Goal: Task Accomplishment & Management: Manage account settings

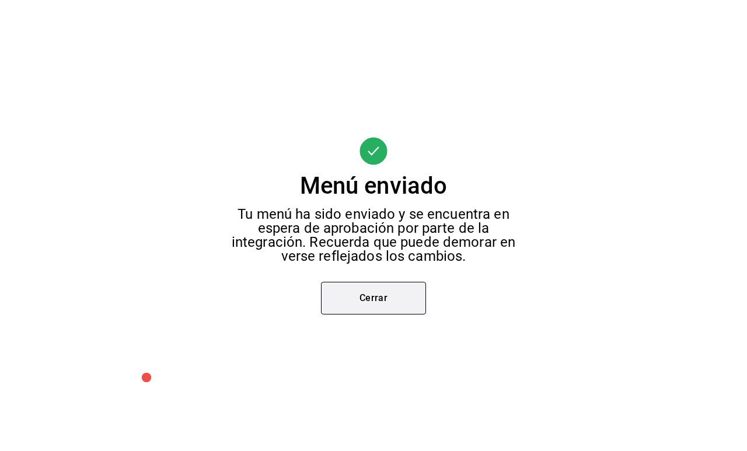
click at [382, 291] on button "Cerrar" at bounding box center [373, 298] width 105 height 33
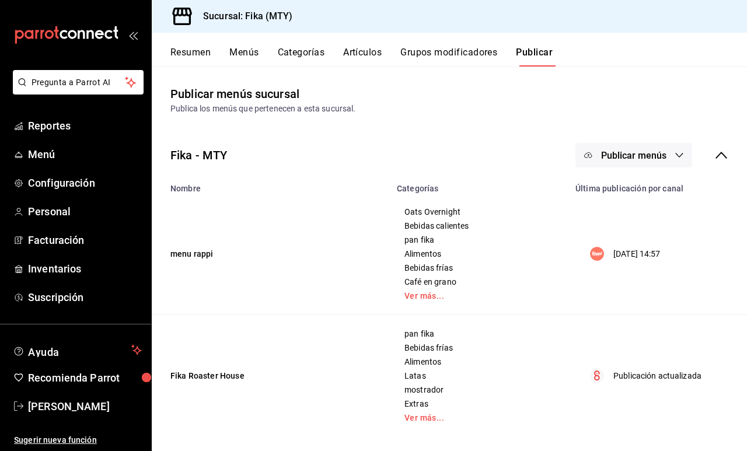
click at [728, 156] on icon at bounding box center [721, 155] width 14 height 14
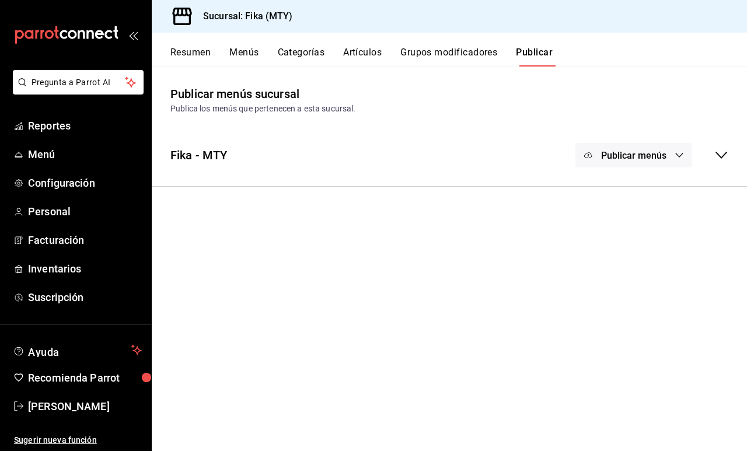
click at [722, 159] on icon at bounding box center [721, 155] width 14 height 14
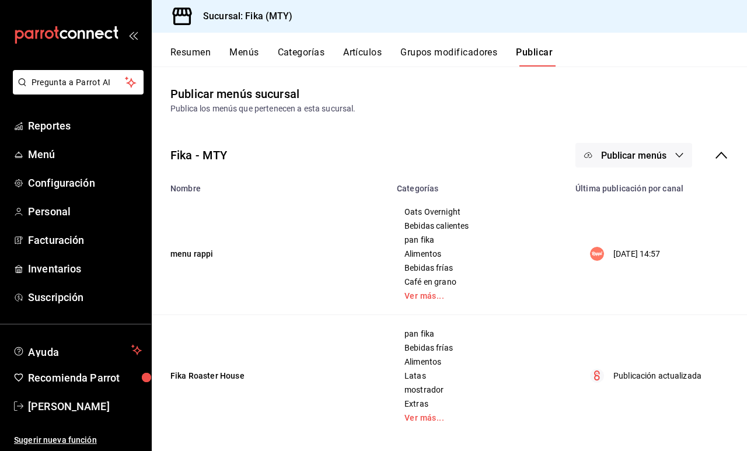
click at [373, 53] on button "Artículos" at bounding box center [362, 57] width 39 height 20
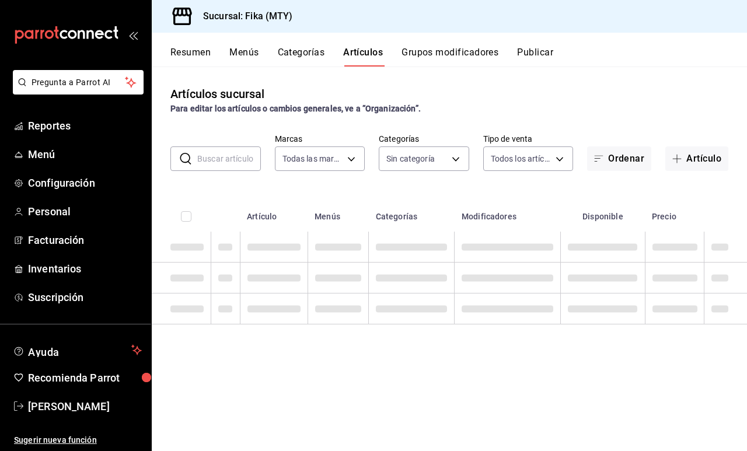
click at [251, 48] on button "Menús" at bounding box center [243, 57] width 29 height 20
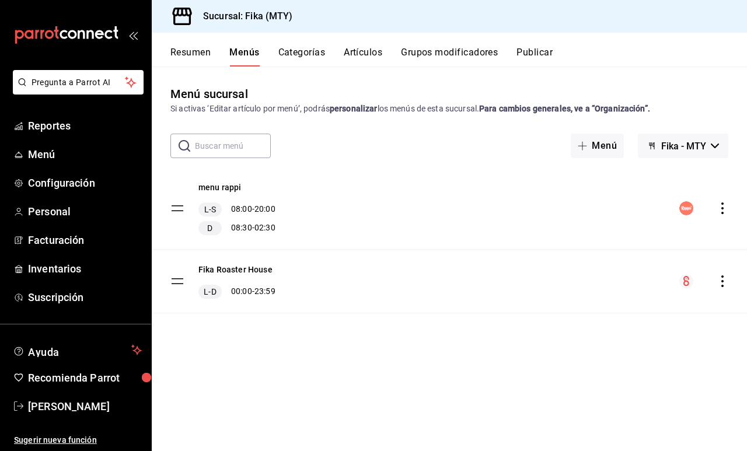
click at [205, 49] on button "Resumen" at bounding box center [190, 57] width 40 height 20
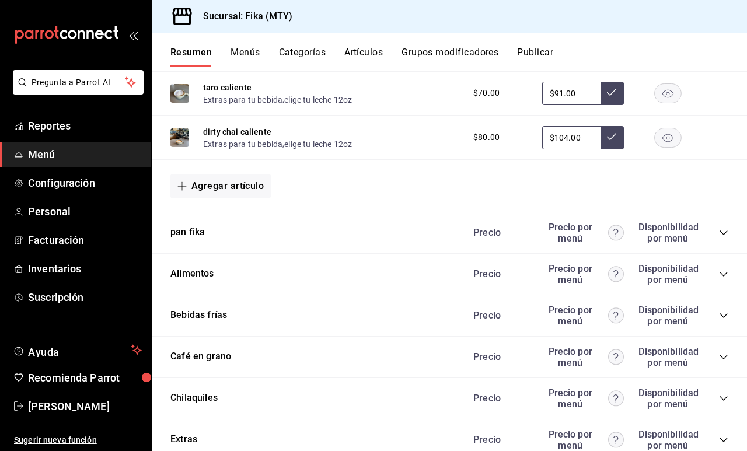
scroll to position [1312, 0]
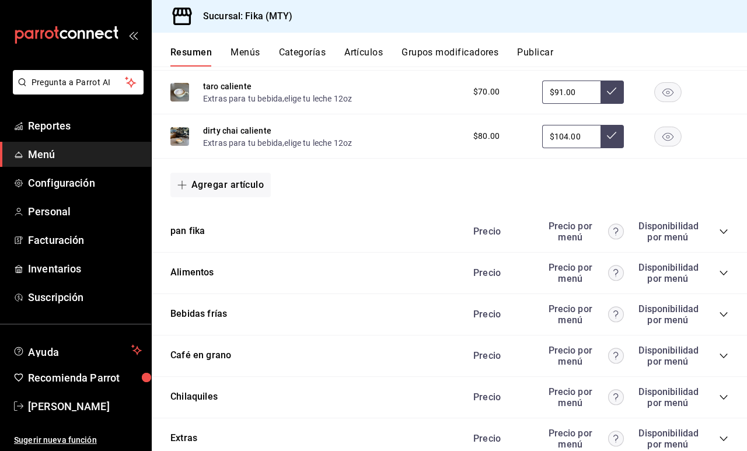
click at [730, 228] on div "pan fika Precio Precio por menú Disponibilidad por menú" at bounding box center [449, 231] width 595 height 41
click at [724, 230] on icon "collapse-category-row" at bounding box center [723, 231] width 9 height 9
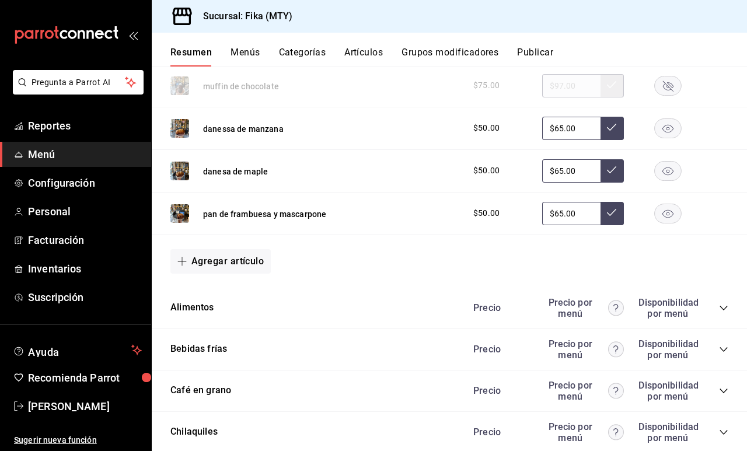
scroll to position [1595, 0]
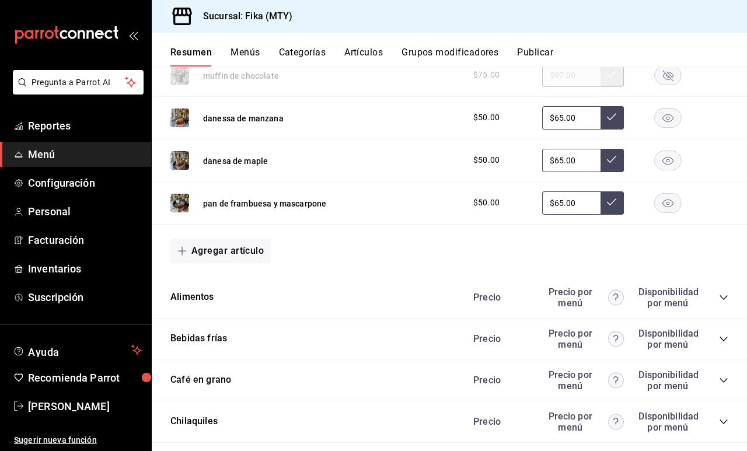
click at [720, 295] on icon "collapse-category-row" at bounding box center [724, 297] width 8 height 5
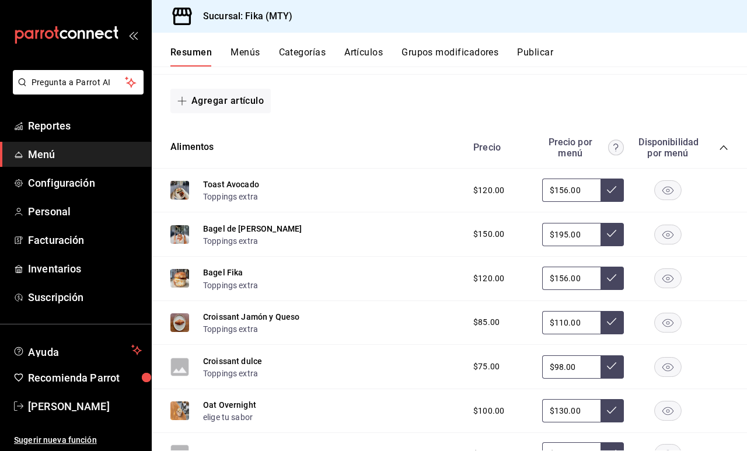
scroll to position [1746, 0]
click at [177, 233] on img at bounding box center [179, 234] width 19 height 19
click at [179, 235] on img at bounding box center [179, 234] width 19 height 19
click at [263, 228] on button "Bagel [PERSON_NAME]" at bounding box center [252, 228] width 99 height 12
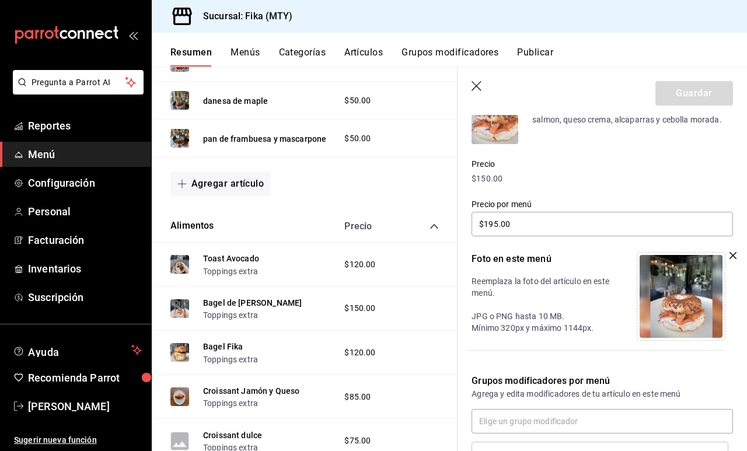
scroll to position [134, 0]
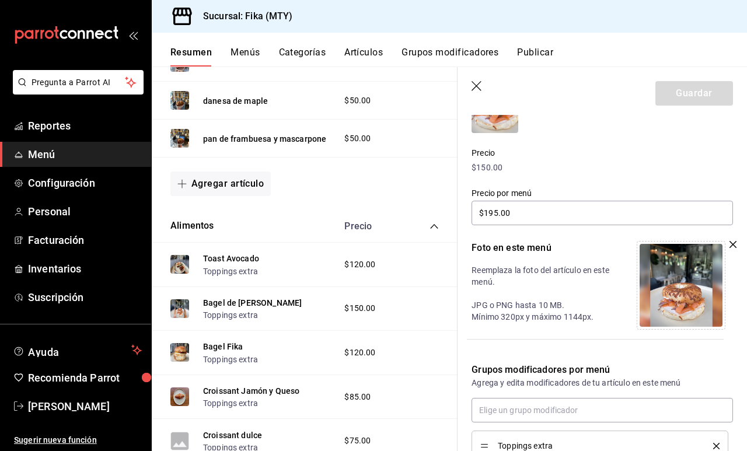
click at [702, 269] on img at bounding box center [681, 285] width 83 height 83
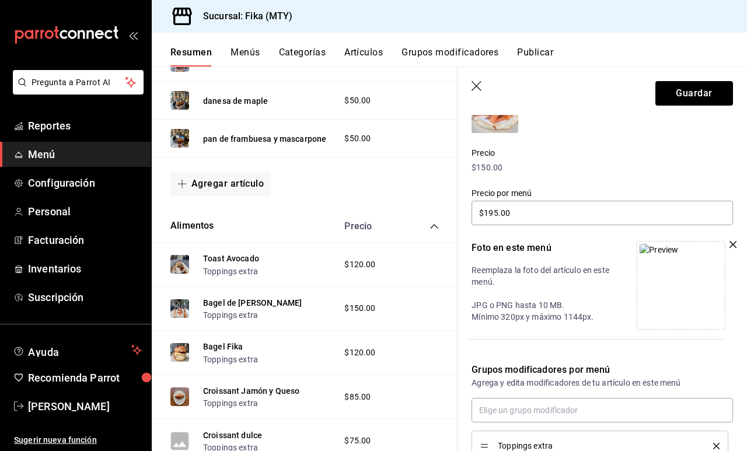
click at [678, 256] on img at bounding box center [659, 250] width 39 height 12
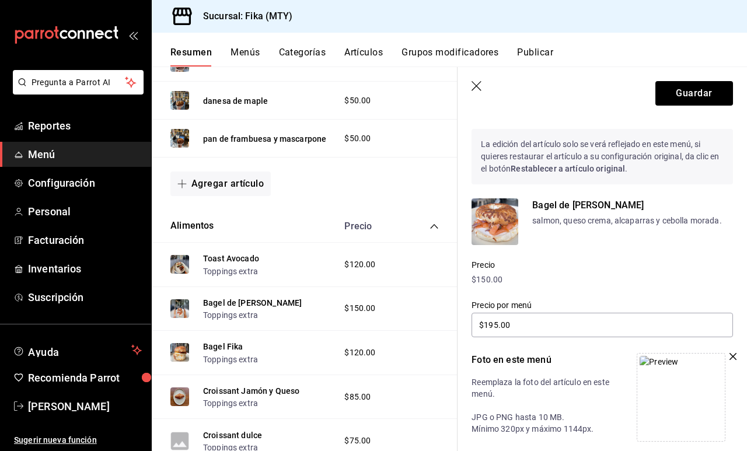
scroll to position [16, 0]
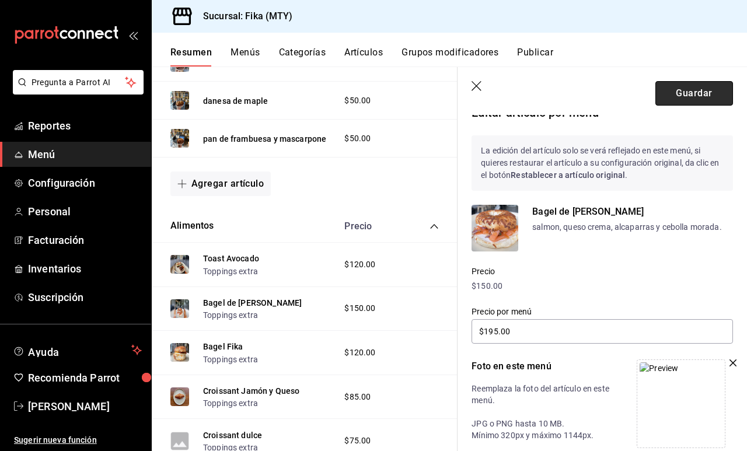
click at [679, 95] on button "Guardar" at bounding box center [695, 93] width 78 height 25
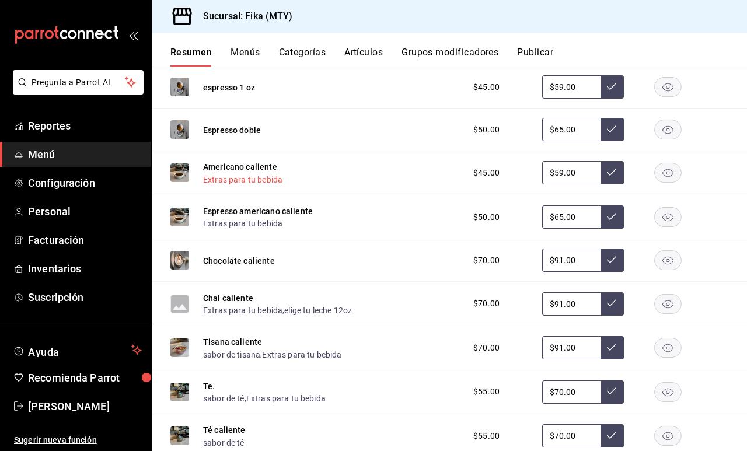
scroll to position [499, 0]
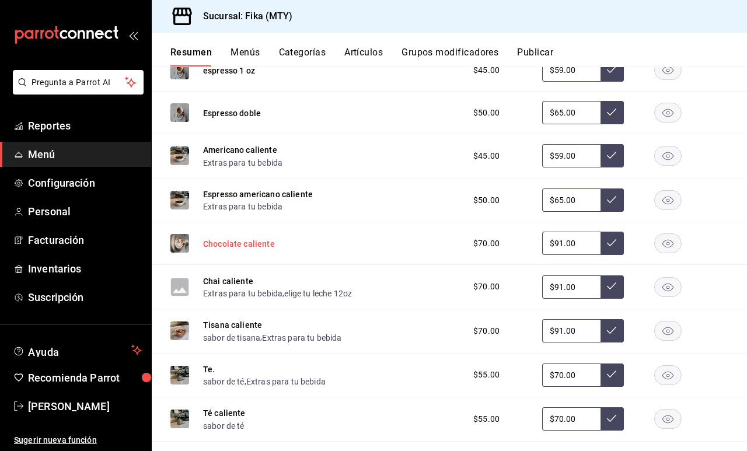
click at [212, 238] on button "Chocolate caliente" at bounding box center [239, 244] width 72 height 12
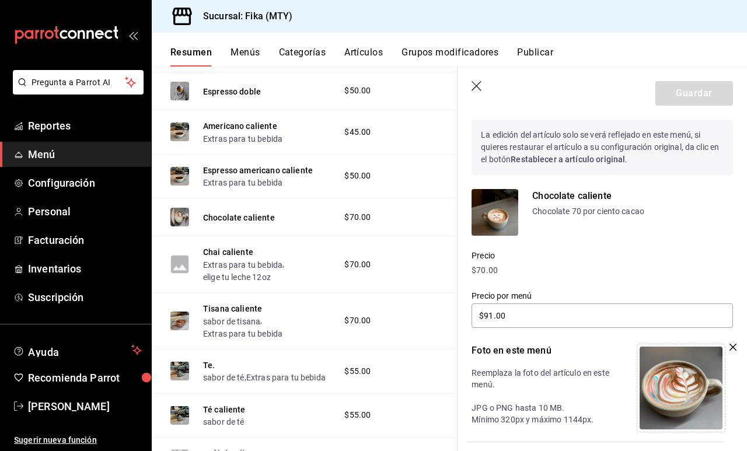
scroll to position [26, 0]
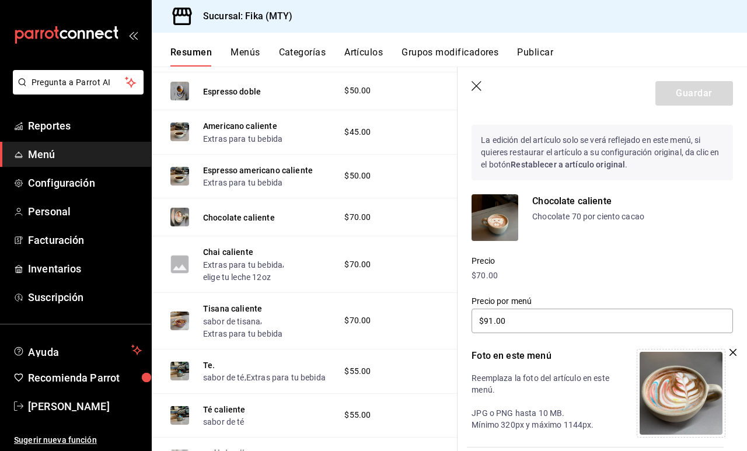
click at [608, 163] on strong "Restablecer a artículo original" at bounding box center [568, 164] width 114 height 9
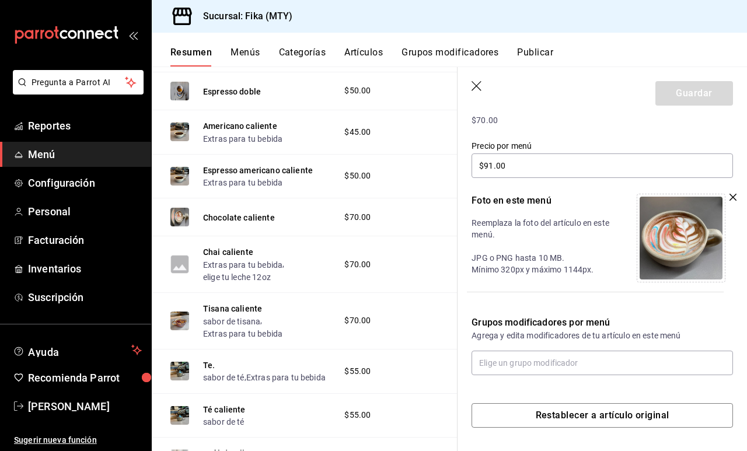
scroll to position [182, 0]
click at [732, 201] on div at bounding box center [685, 238] width 96 height 89
click at [591, 225] on p "Reemplaza la foto del artículo en este menú. JPG o PNG hasta 10 MB. Mínimo 320p…" at bounding box center [544, 246] width 144 height 58
click at [525, 208] on div "Foto en este menú Reemplaza la foto del artículo en este menú. JPG o PNG hasta …" at bounding box center [544, 238] width 144 height 89
click at [675, 251] on img at bounding box center [681, 238] width 83 height 83
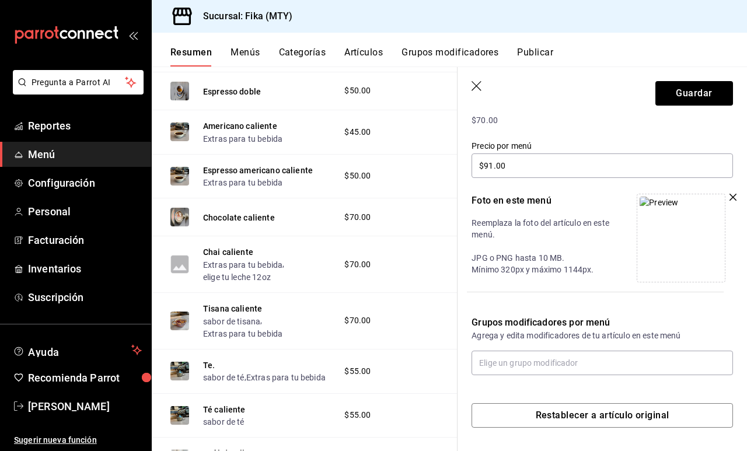
click at [698, 106] on header "Guardar" at bounding box center [603, 91] width 290 height 48
click at [697, 101] on button "Guardar" at bounding box center [695, 93] width 78 height 25
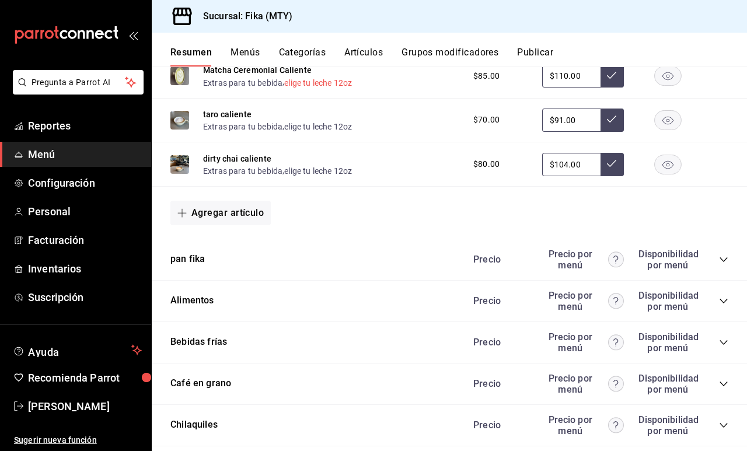
scroll to position [1294, 0]
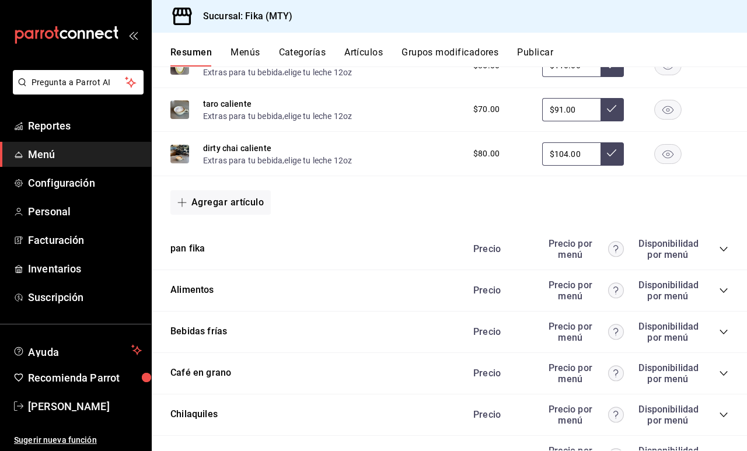
click at [717, 292] on div "Precio Precio por menú Disponibilidad por menú" at bounding box center [595, 291] width 267 height 22
click at [726, 291] on icon "collapse-category-row" at bounding box center [723, 290] width 9 height 9
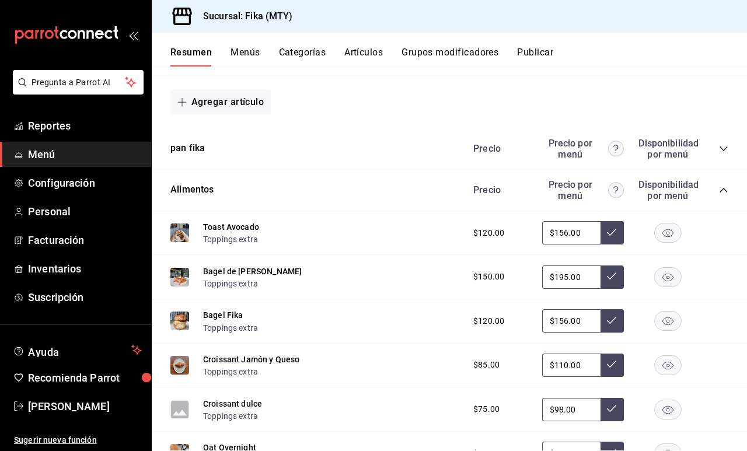
scroll to position [1401, 0]
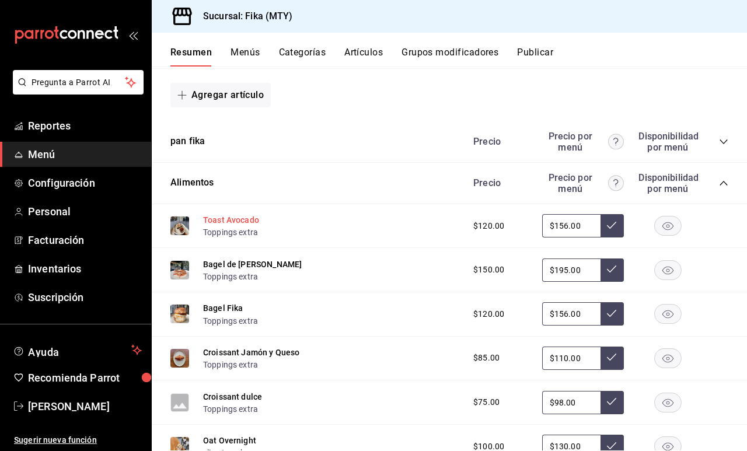
click at [237, 219] on button "Toast Avocado" at bounding box center [231, 220] width 56 height 12
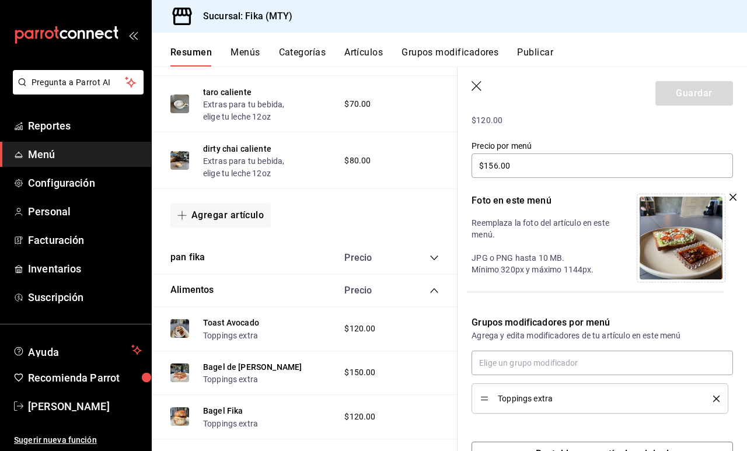
click at [735, 196] on icon "button" at bounding box center [733, 197] width 7 height 7
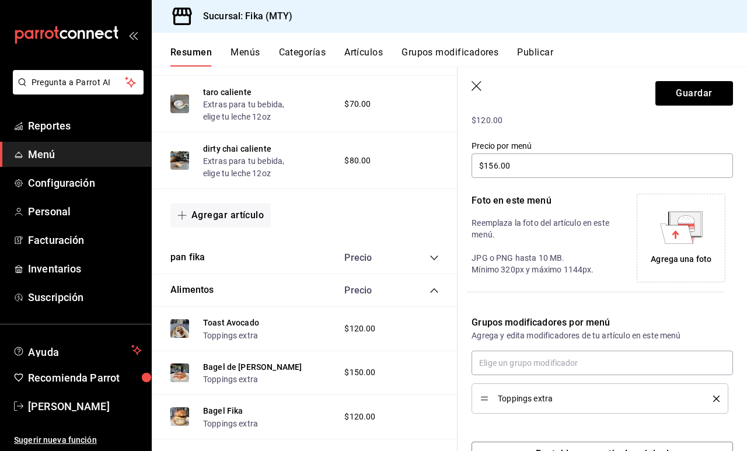
click at [700, 223] on icon at bounding box center [685, 223] width 30 height 23
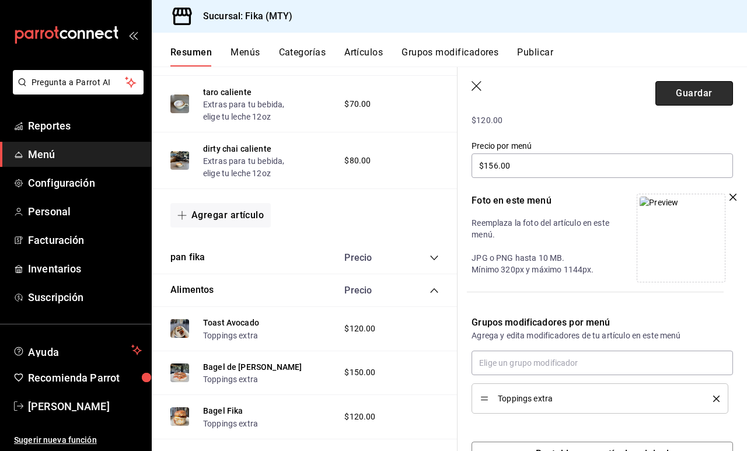
click at [679, 100] on button "Guardar" at bounding box center [695, 93] width 78 height 25
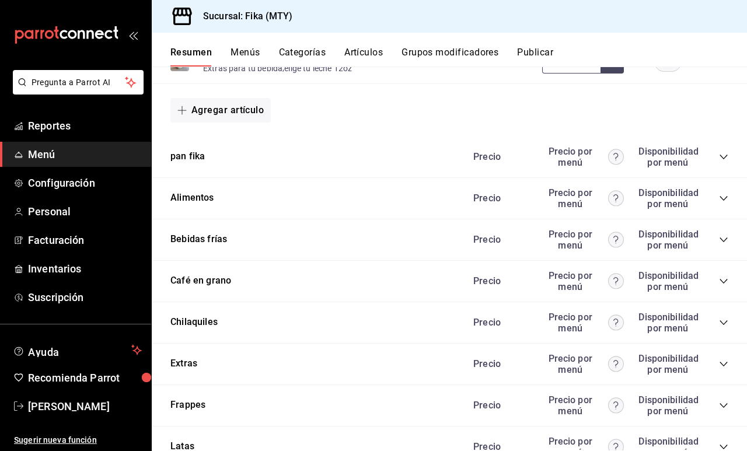
scroll to position [1407, 0]
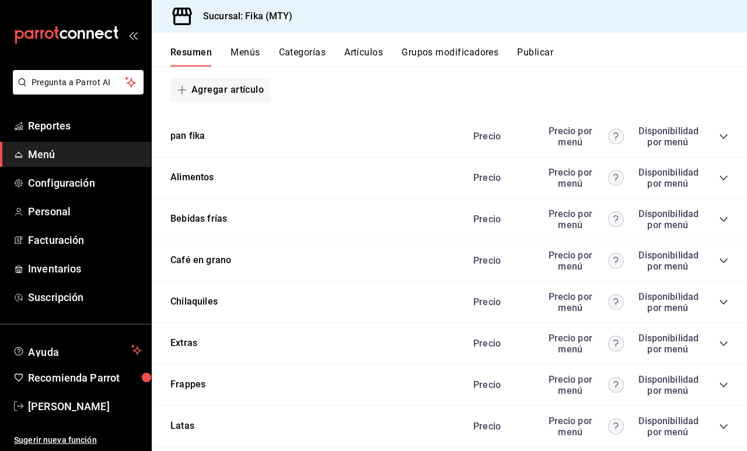
click at [722, 174] on icon "collapse-category-row" at bounding box center [723, 177] width 9 height 9
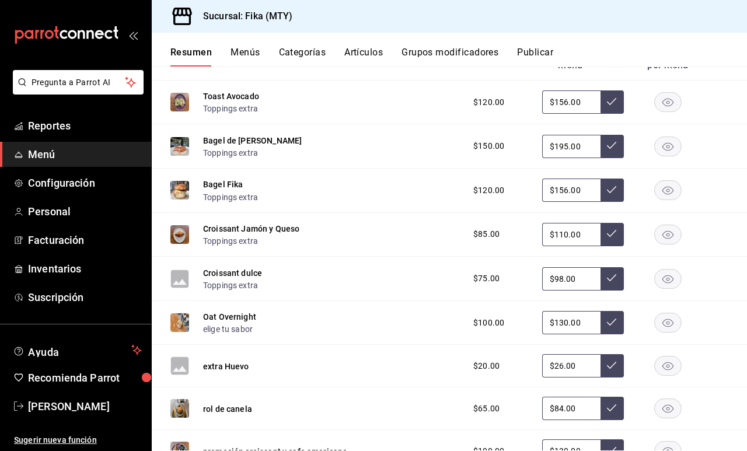
scroll to position [1526, 0]
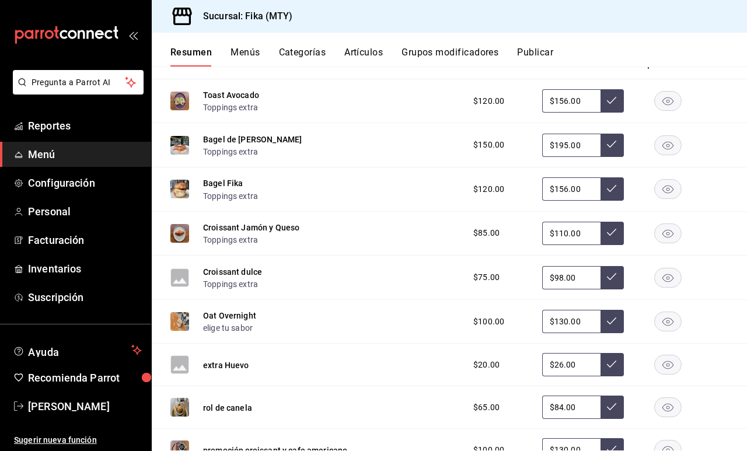
click at [180, 319] on img at bounding box center [179, 321] width 19 height 19
click at [217, 316] on button "Oat Overnight" at bounding box center [229, 316] width 53 height 12
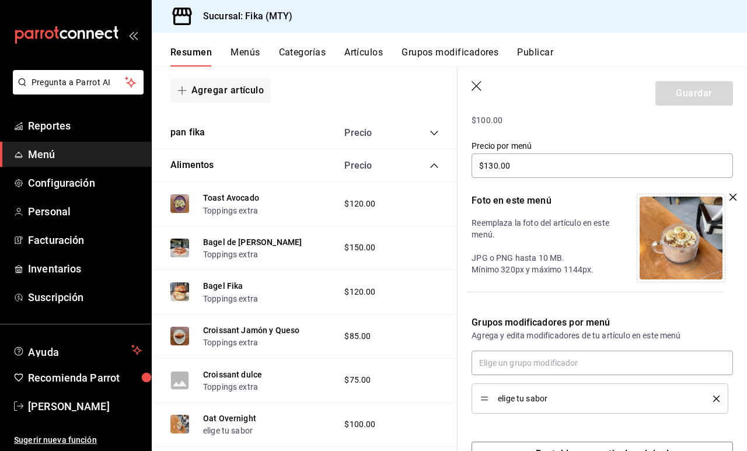
click at [477, 86] on icon "button" at bounding box center [477, 86] width 10 height 10
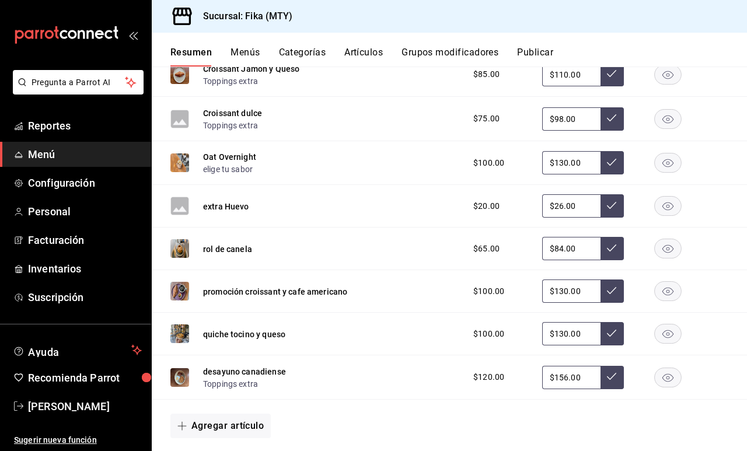
scroll to position [1700, 0]
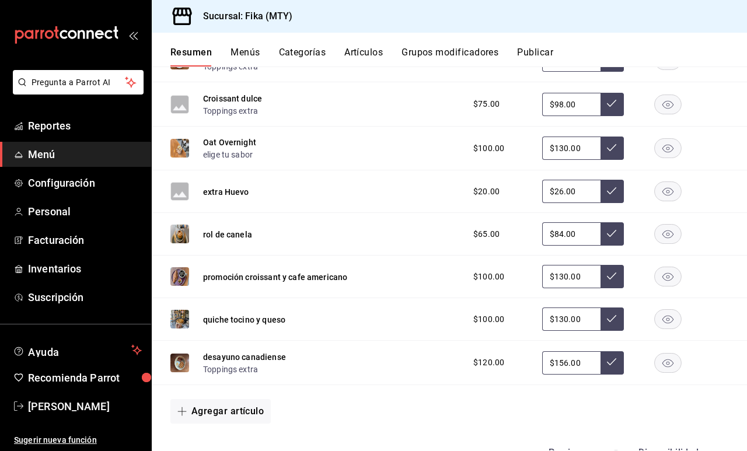
click at [191, 237] on div "rol de canela" at bounding box center [211, 234] width 82 height 19
click at [183, 235] on img at bounding box center [179, 234] width 19 height 19
click at [177, 232] on img at bounding box center [179, 234] width 19 height 19
click at [231, 226] on div "rol de canela" at bounding box center [211, 234] width 82 height 19
click at [234, 236] on button "rol de canela" at bounding box center [227, 235] width 49 height 12
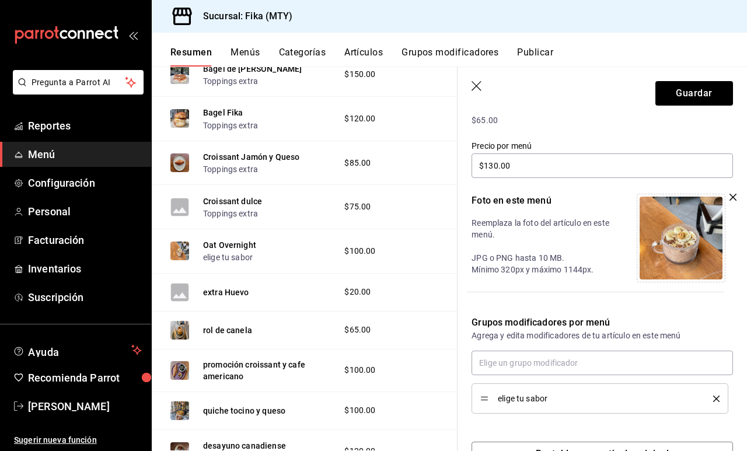
type input "$84.00"
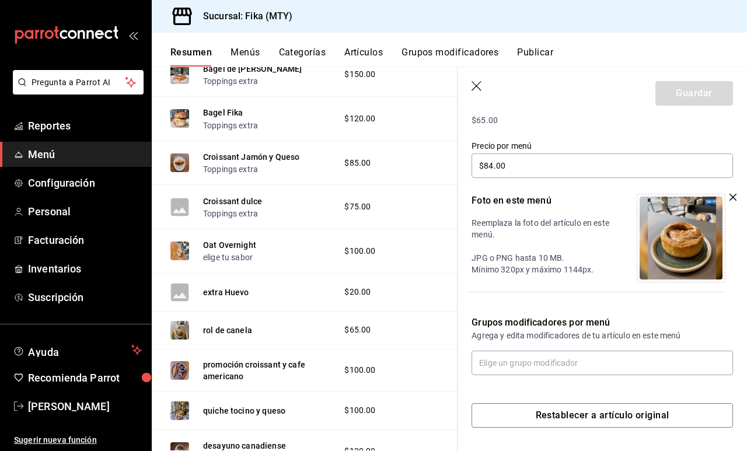
click at [730, 200] on icon "button" at bounding box center [733, 197] width 7 height 7
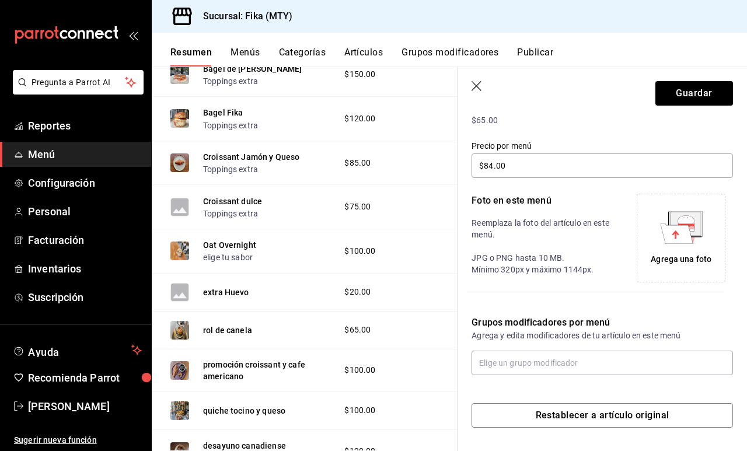
click at [692, 222] on icon at bounding box center [686, 219] width 17 height 8
click at [678, 209] on img at bounding box center [659, 203] width 39 height 12
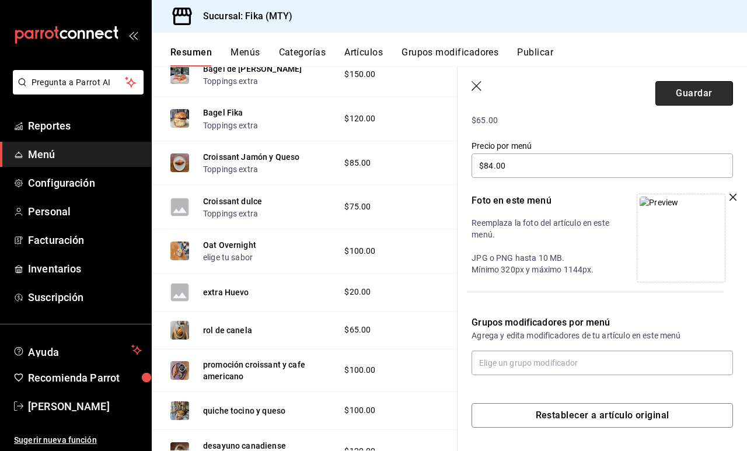
click at [686, 93] on button "Guardar" at bounding box center [695, 93] width 78 height 25
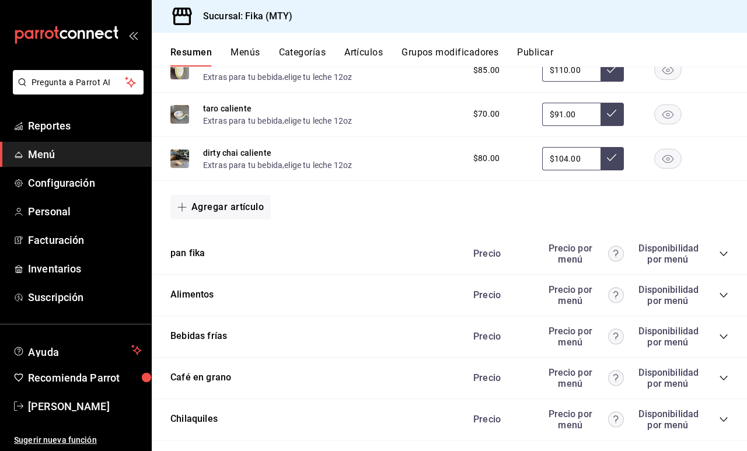
scroll to position [1366, 0]
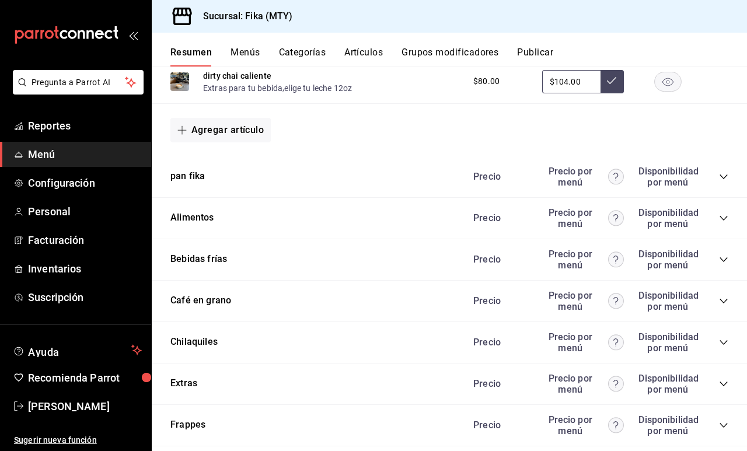
click at [726, 215] on icon "collapse-category-row" at bounding box center [723, 218] width 9 height 9
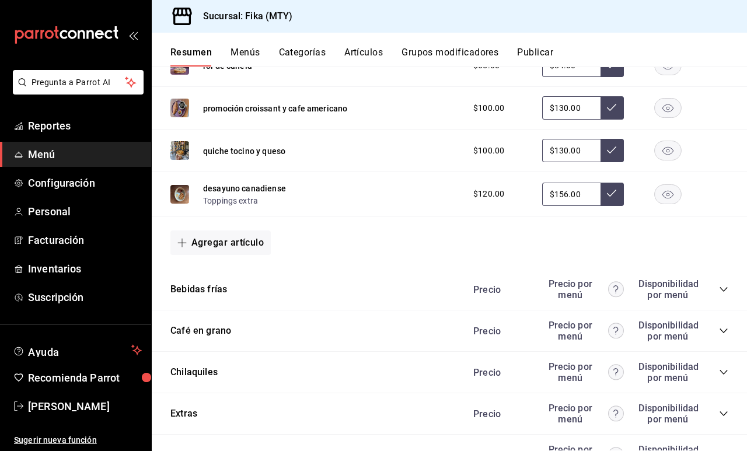
scroll to position [1874, 0]
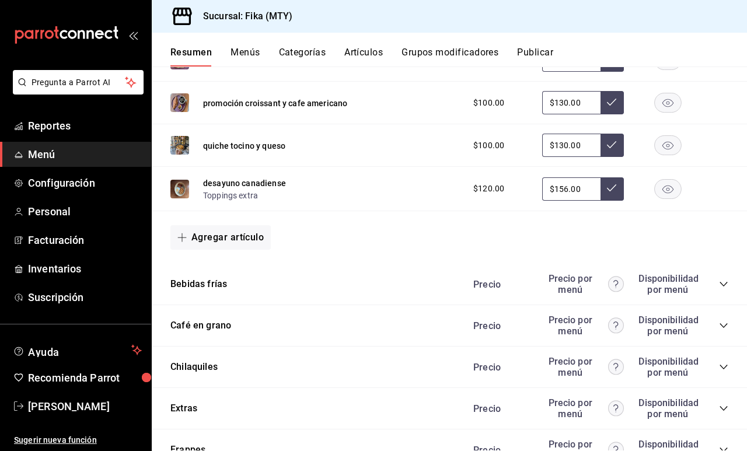
click at [717, 280] on div "Precio Precio por menú Disponibilidad por menú" at bounding box center [595, 284] width 267 height 22
click at [722, 284] on icon "collapse-category-row" at bounding box center [723, 284] width 9 height 9
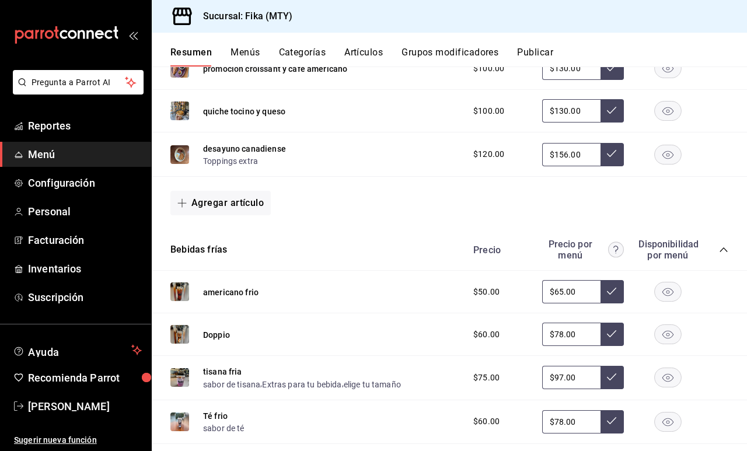
scroll to position [1937, 0]
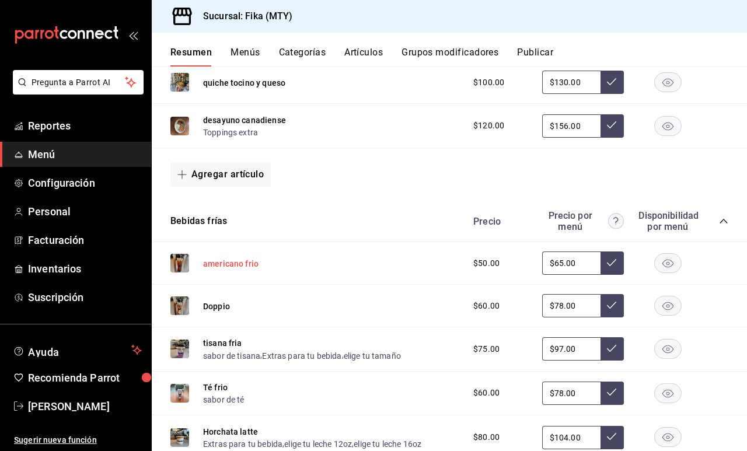
click at [232, 265] on button "americano frio" at bounding box center [230, 264] width 55 height 12
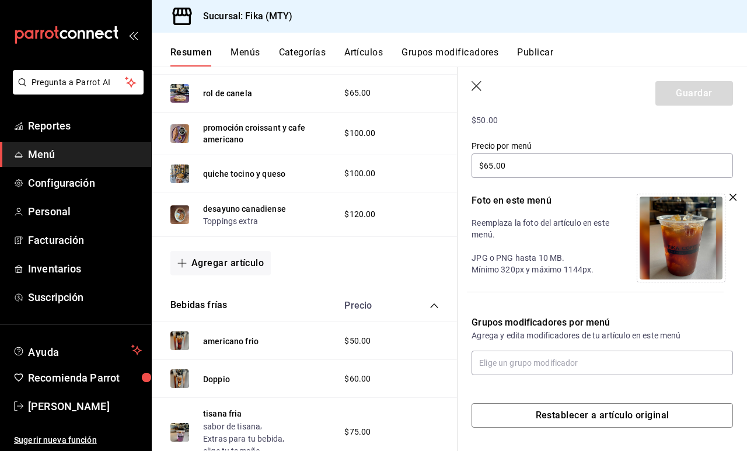
click at [693, 247] on img at bounding box center [681, 238] width 83 height 83
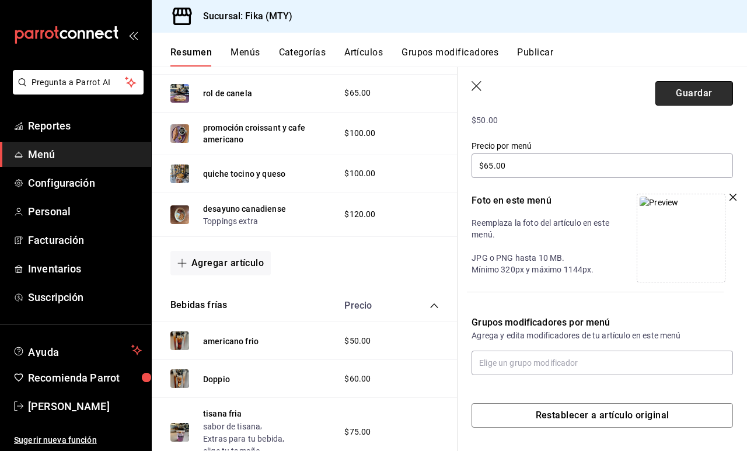
click at [701, 89] on button "Guardar" at bounding box center [695, 93] width 78 height 25
click at [678, 209] on img at bounding box center [659, 203] width 39 height 12
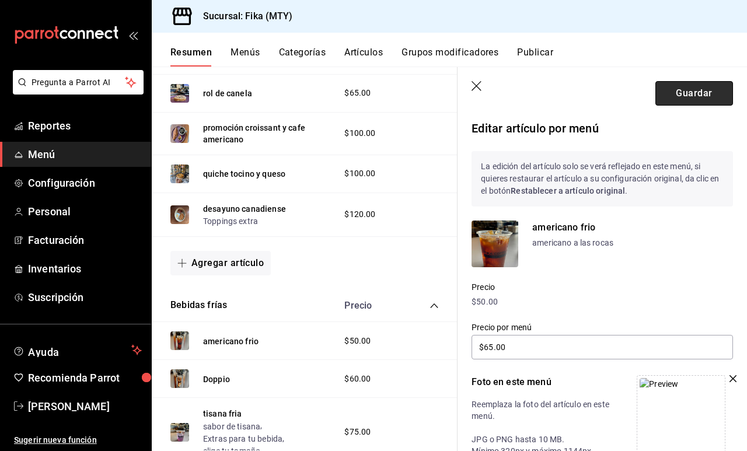
click at [695, 94] on button "Guardar" at bounding box center [695, 93] width 78 height 25
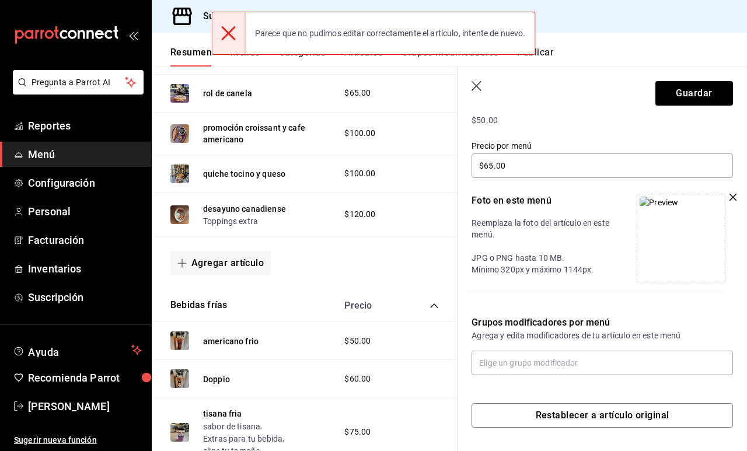
scroll to position [182, 0]
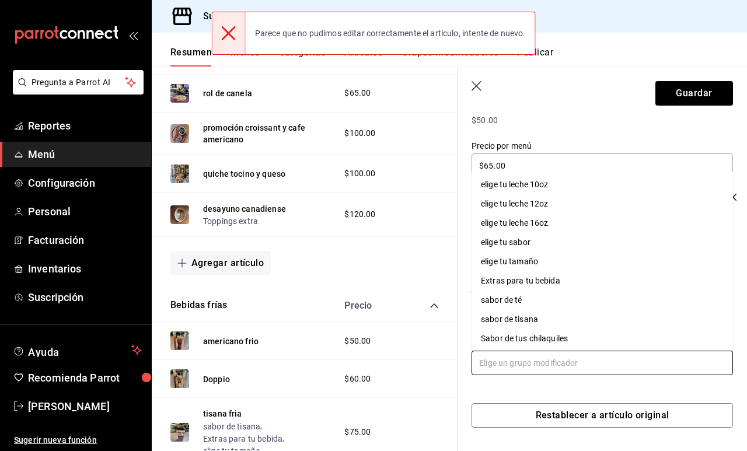
click at [536, 365] on input "text" at bounding box center [603, 363] width 262 height 25
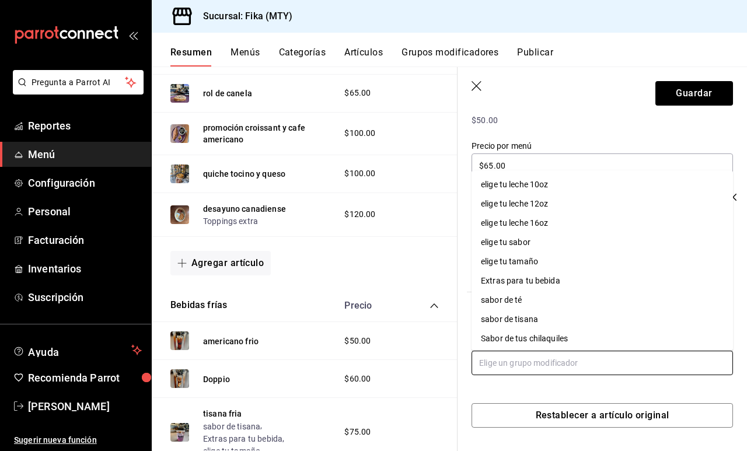
click at [533, 280] on div "Extras para tu bebida" at bounding box center [520, 281] width 79 height 12
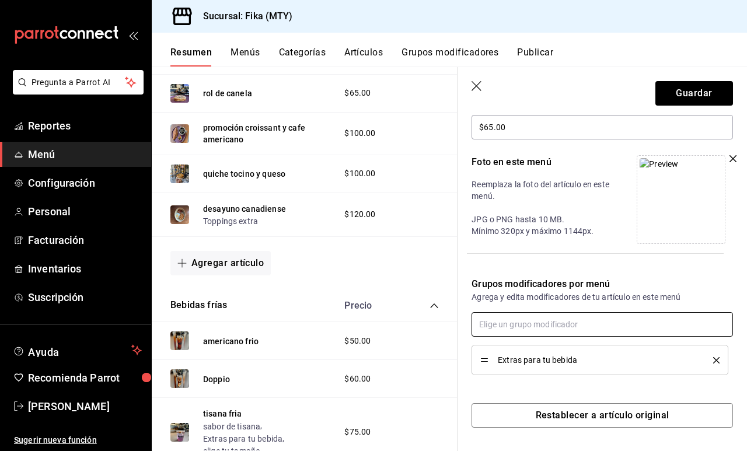
scroll to position [220, 0]
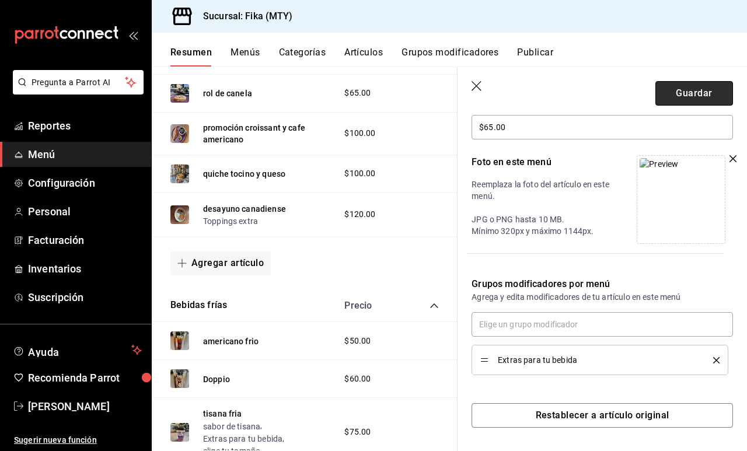
click at [710, 92] on button "Guardar" at bounding box center [695, 93] width 78 height 25
click at [358, 256] on div "Agregar artículo" at bounding box center [304, 263] width 269 height 25
click at [480, 85] on icon "button" at bounding box center [478, 87] width 12 height 12
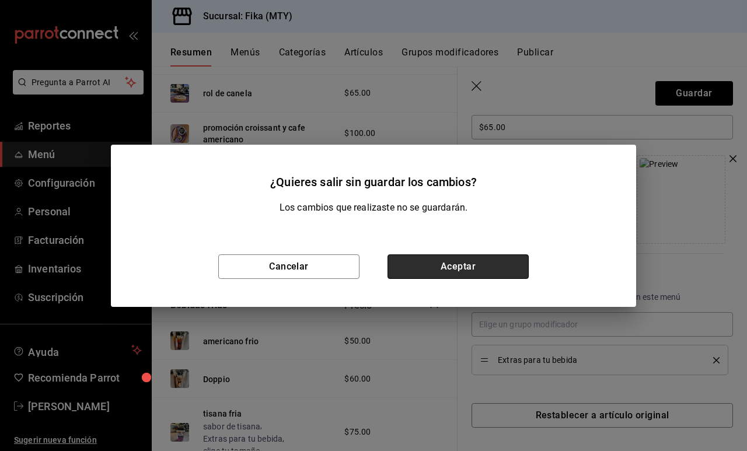
click at [409, 266] on button "Aceptar" at bounding box center [458, 266] width 141 height 25
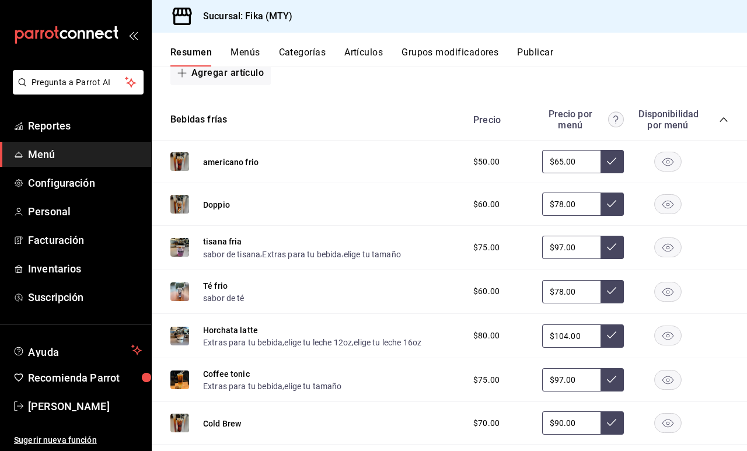
scroll to position [1525, 0]
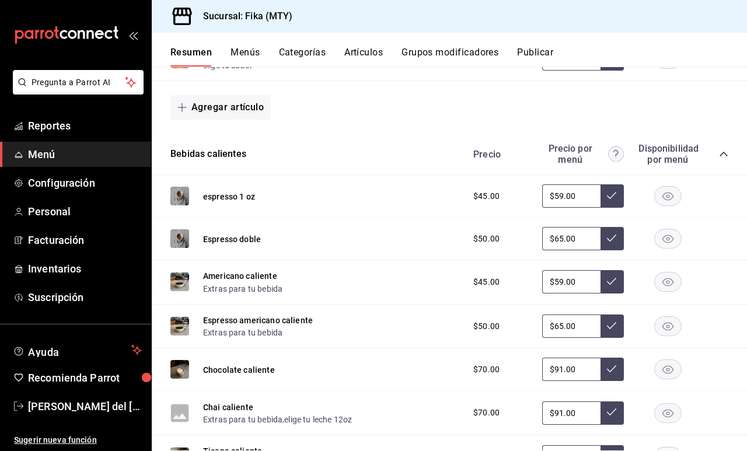
scroll to position [234, 0]
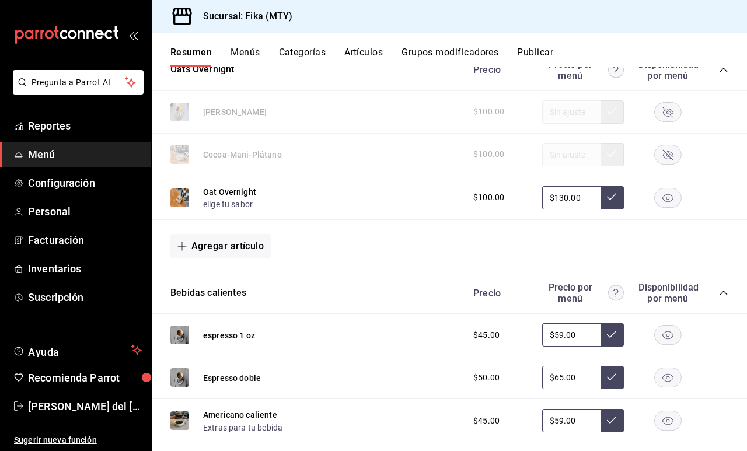
click at [538, 50] on button "Publicar" at bounding box center [535, 57] width 36 height 20
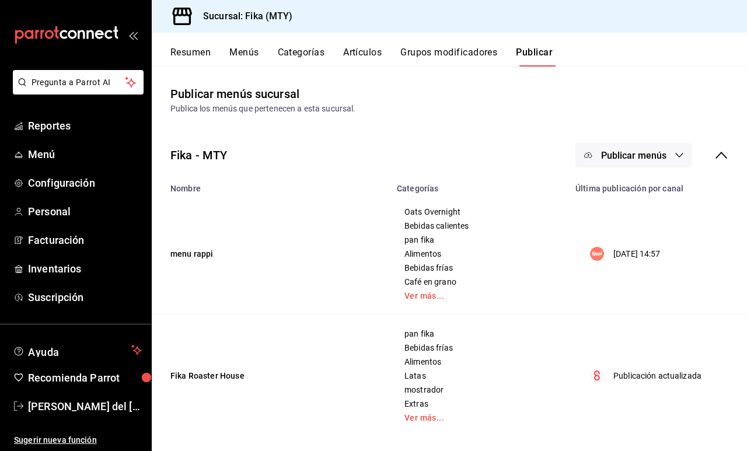
click at [626, 156] on span "Publicar menús" at bounding box center [633, 155] width 65 height 11
click at [623, 194] on span "Rappi" at bounding box center [651, 193] width 56 height 12
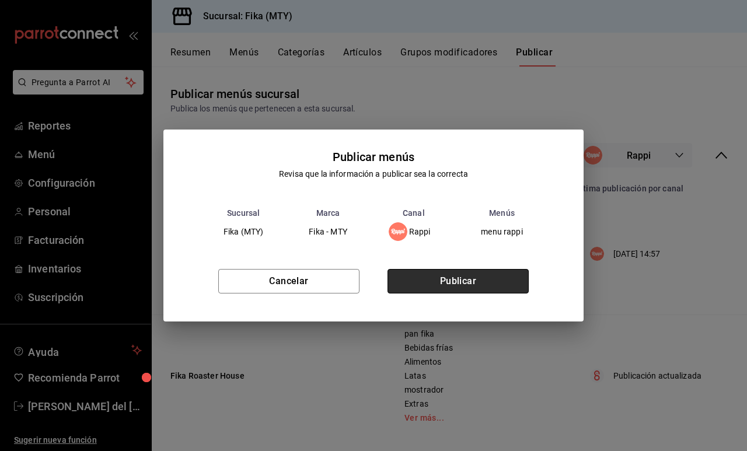
click at [492, 278] on button "Publicar" at bounding box center [458, 281] width 141 height 25
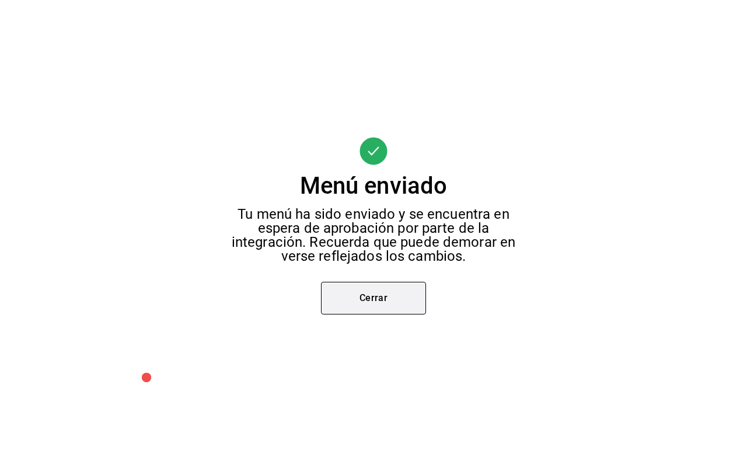
click at [410, 299] on button "Cerrar" at bounding box center [373, 298] width 105 height 33
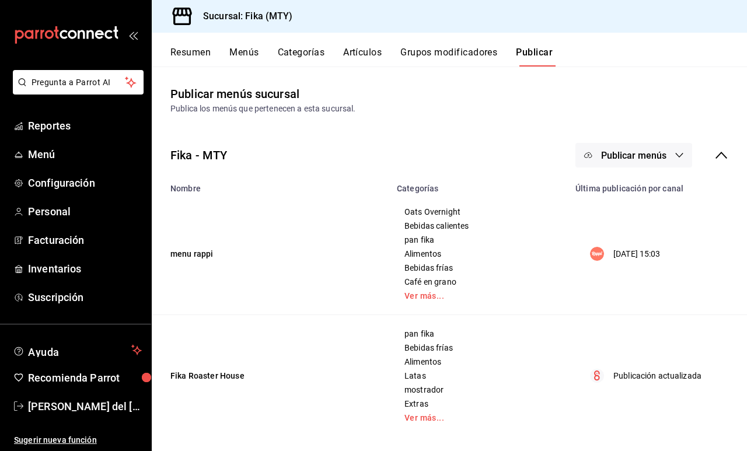
click at [357, 54] on button "Artículos" at bounding box center [362, 57] width 39 height 20
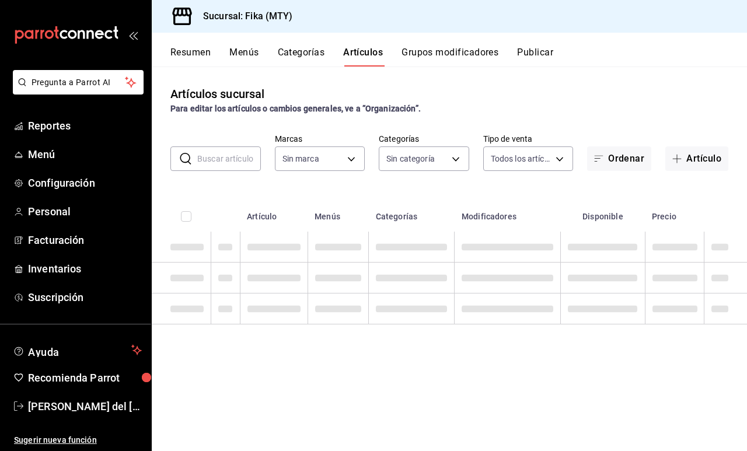
type input "c19318d1-41e4-4d54-8733-9c8836317384,6f1da3dd-1cae-4774-b684-46bf1ffc9cea,36dcd…"
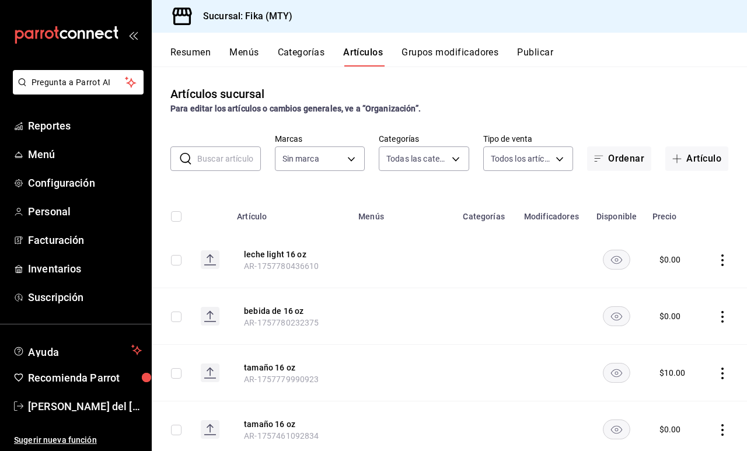
type input "7aaf3327-5c44-48f9-94f1-b594ce592dc8"
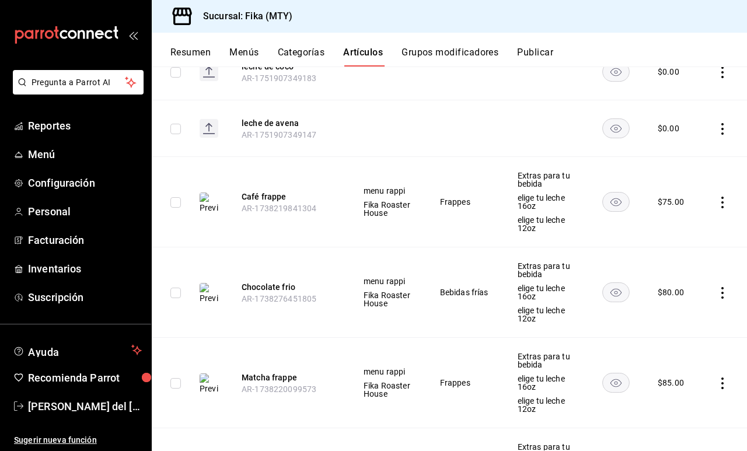
scroll to position [3351, 0]
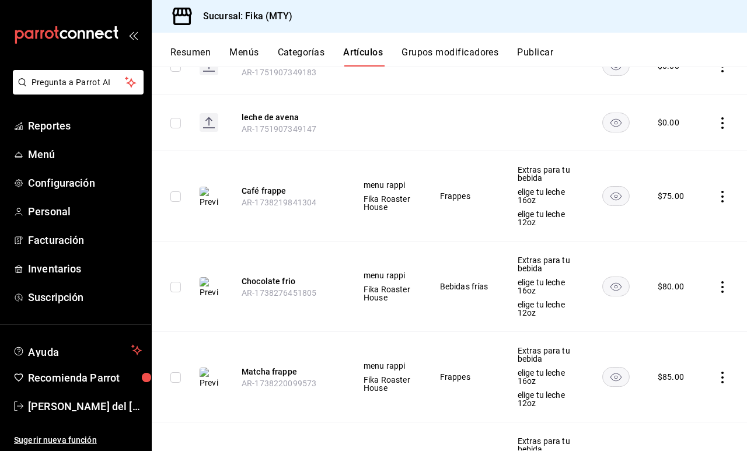
click at [210, 287] on img at bounding box center [209, 287] width 19 height 21
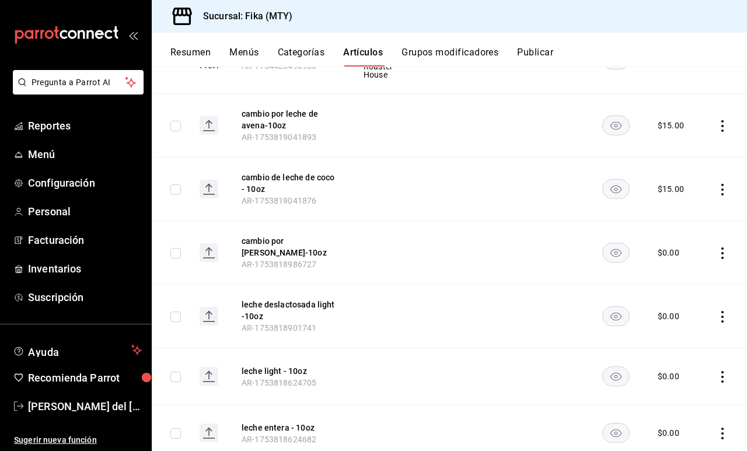
scroll to position [1624, 0]
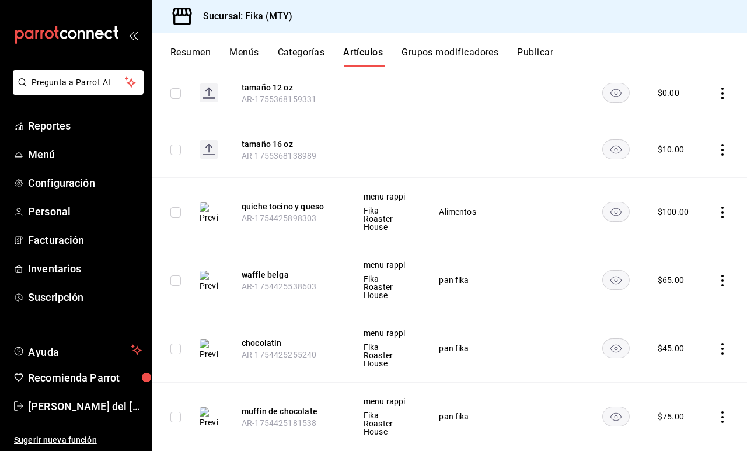
click at [534, 46] on div "Resumen Menús Categorías Artículos Grupos modificadores Publicar" at bounding box center [449, 50] width 595 height 34
click at [536, 53] on button "Publicar" at bounding box center [535, 57] width 36 height 20
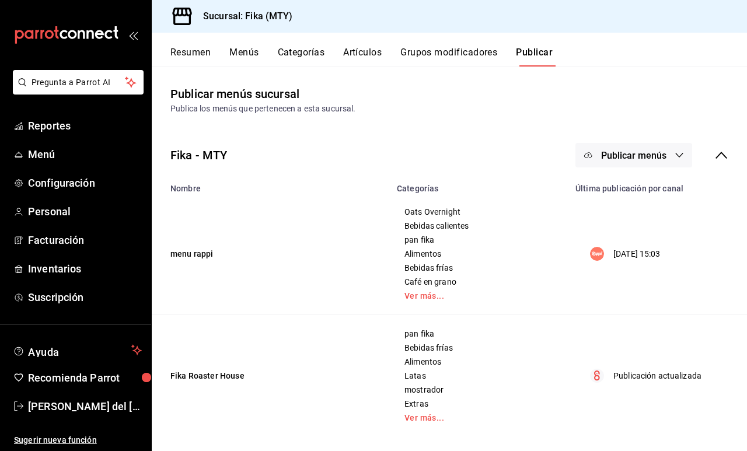
click at [656, 152] on span "Publicar menús" at bounding box center [633, 155] width 65 height 11
click at [645, 179] on li "Rappi" at bounding box center [634, 193] width 107 height 33
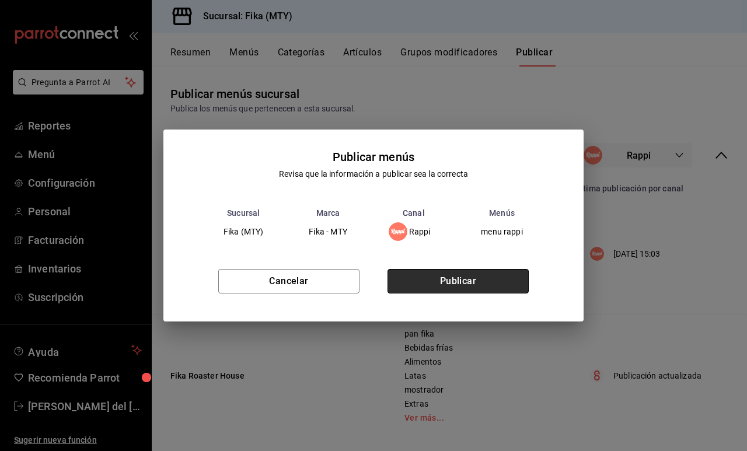
click at [487, 280] on button "Publicar" at bounding box center [458, 281] width 141 height 25
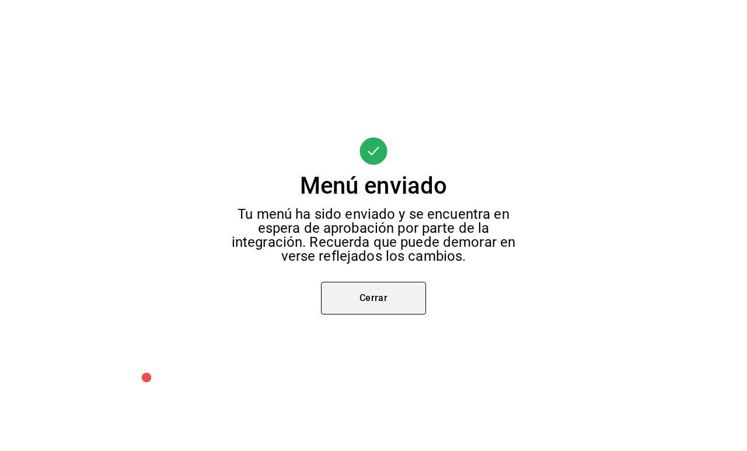
click at [413, 306] on button "Cerrar" at bounding box center [373, 298] width 105 height 33
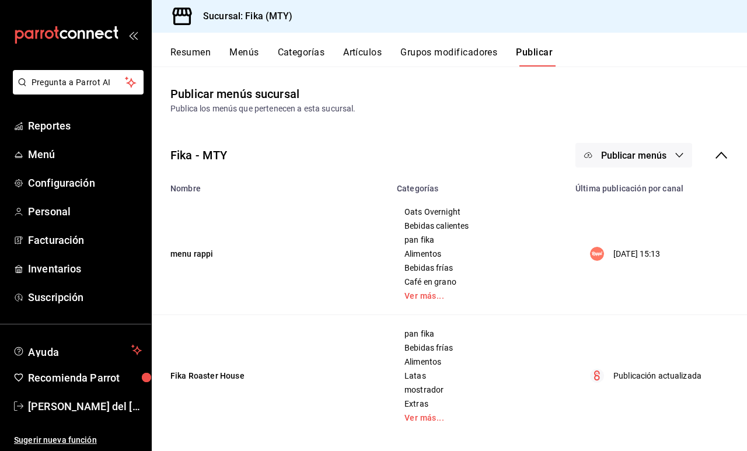
click at [665, 148] on button "Publicar menús" at bounding box center [634, 155] width 117 height 25
click at [657, 222] on span "Punto de venta" at bounding box center [651, 226] width 56 height 12
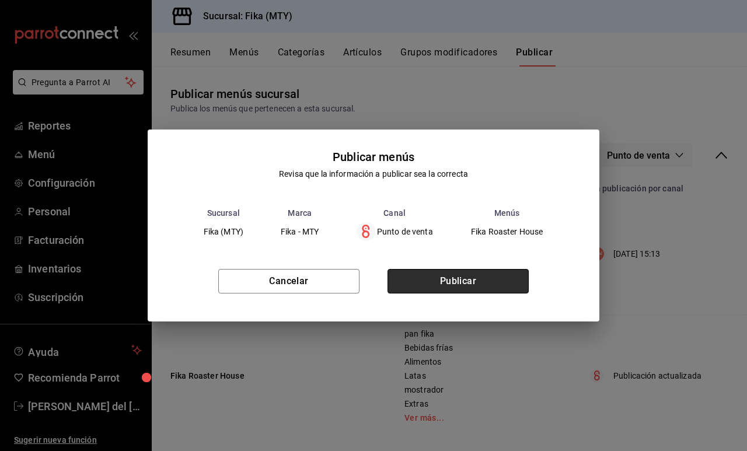
click at [445, 277] on button "Publicar" at bounding box center [458, 281] width 141 height 25
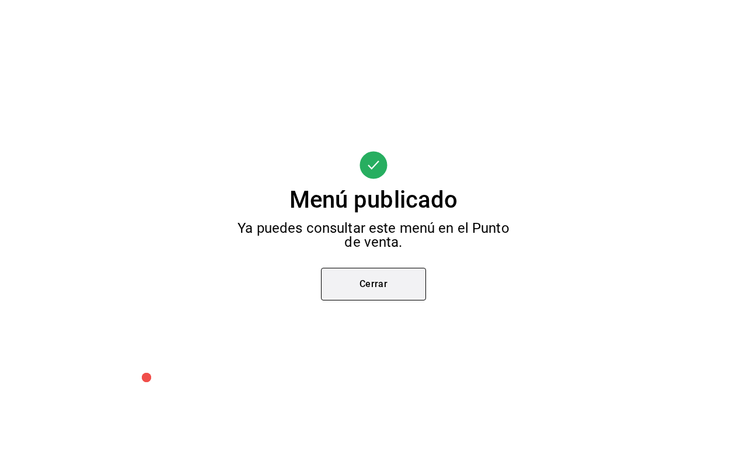
click at [384, 280] on button "Cerrar" at bounding box center [373, 284] width 105 height 33
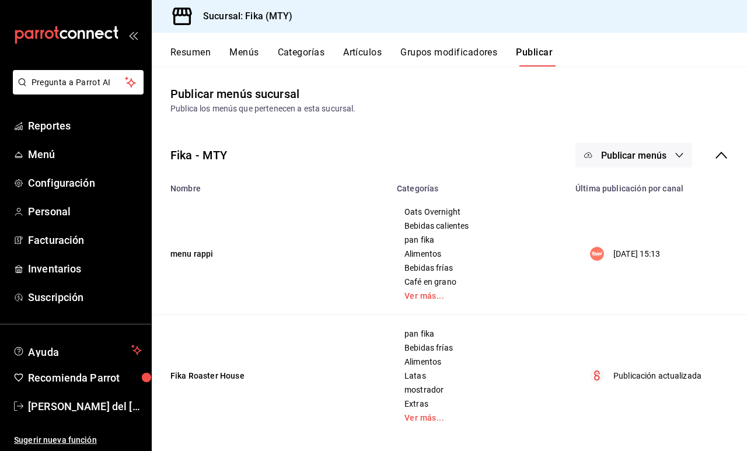
click at [591, 26] on div "Sucursal: Fika (MTY)" at bounding box center [449, 16] width 595 height 33
click at [366, 53] on button "Artículos" at bounding box center [362, 57] width 39 height 20
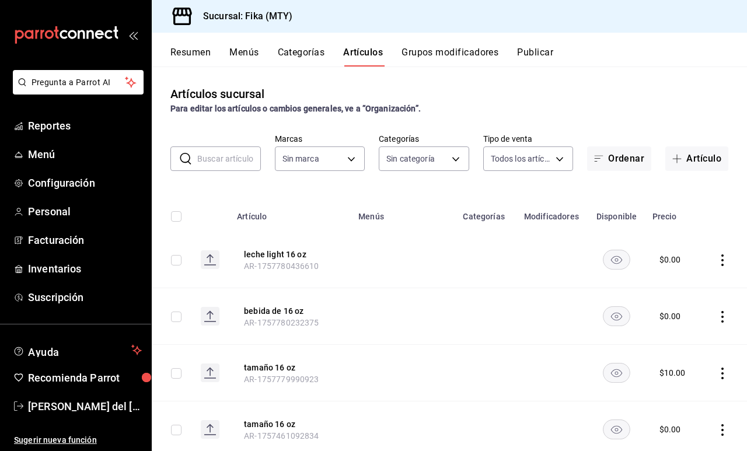
type input "c19318d1-41e4-4d54-8733-9c8836317384,6f1da3dd-1cae-4774-b684-46bf1ffc9cea,36dcd…"
type input "7aaf3327-5c44-48f9-94f1-b594ce592dc8"
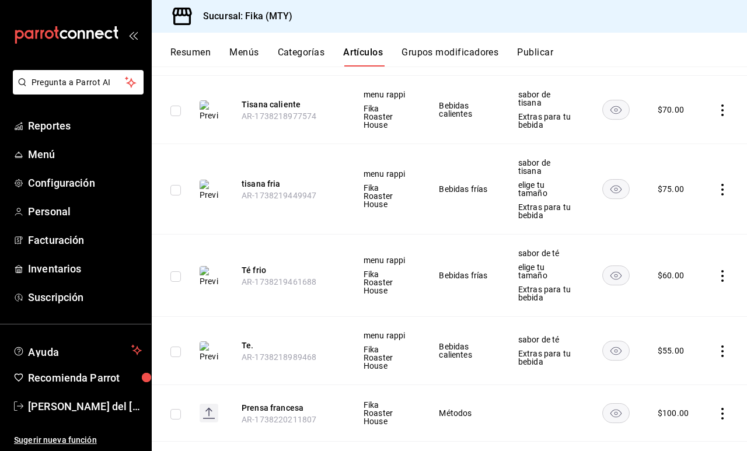
scroll to position [9126, 0]
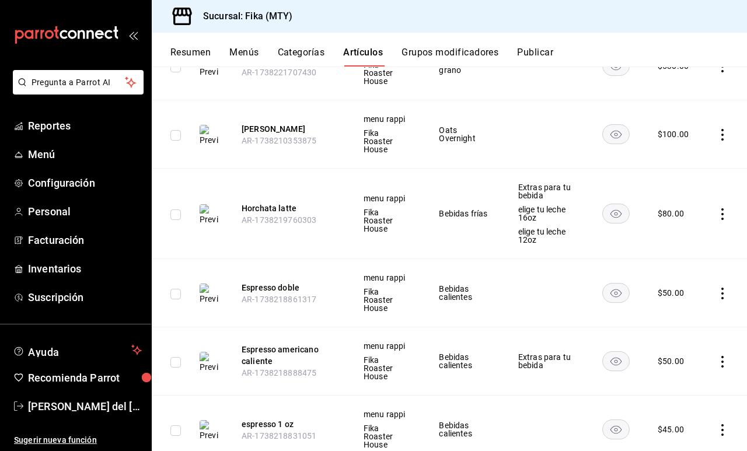
scroll to position [9669, 0]
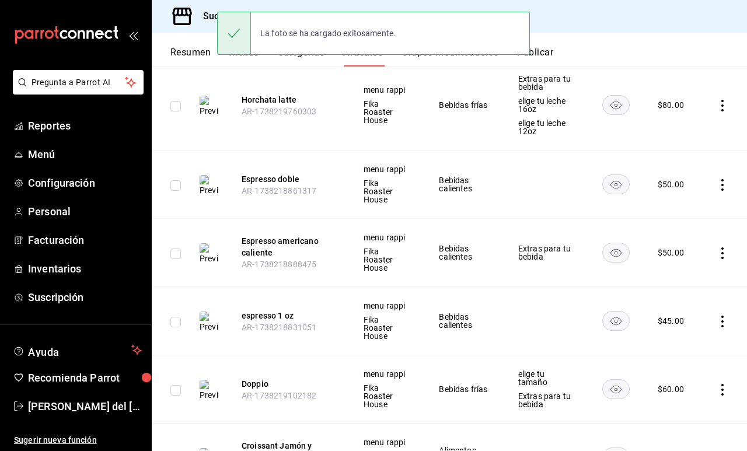
scroll to position [9778, 0]
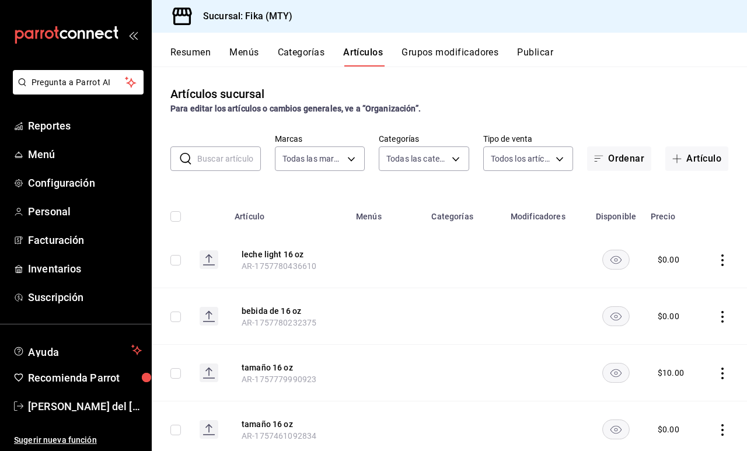
scroll to position [0, 0]
click at [633, 152] on button "Ordenar" at bounding box center [619, 159] width 64 height 25
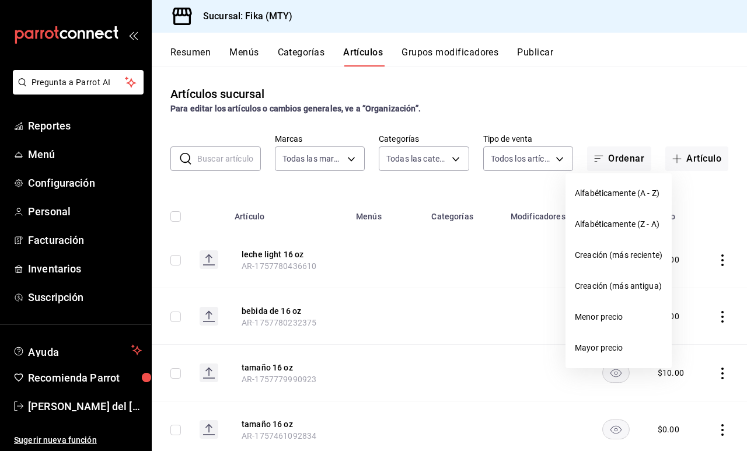
click at [671, 124] on div at bounding box center [373, 225] width 747 height 451
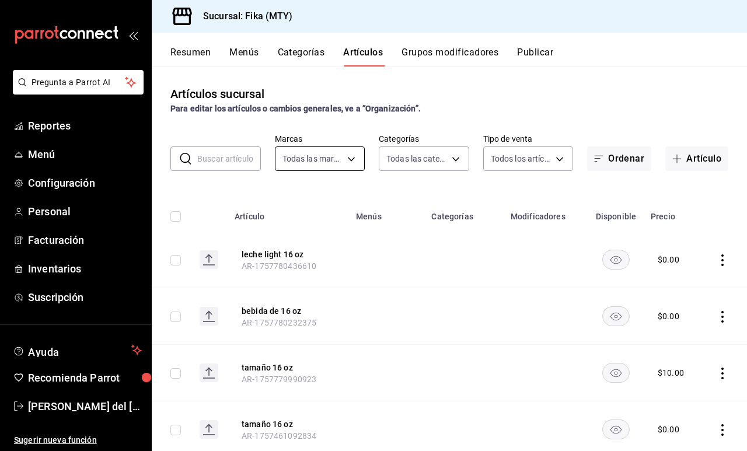
click at [352, 165] on body "Pregunta a Parrot AI Reportes Menú Configuración Personal Facturación Inventari…" at bounding box center [373, 225] width 747 height 451
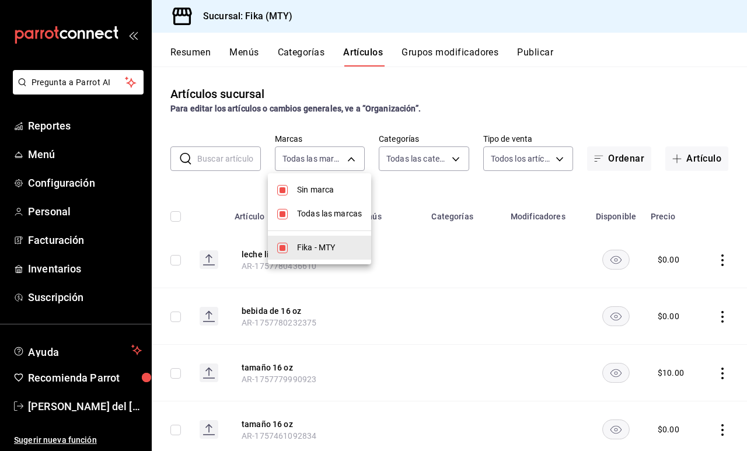
click at [406, 159] on div at bounding box center [373, 225] width 747 height 451
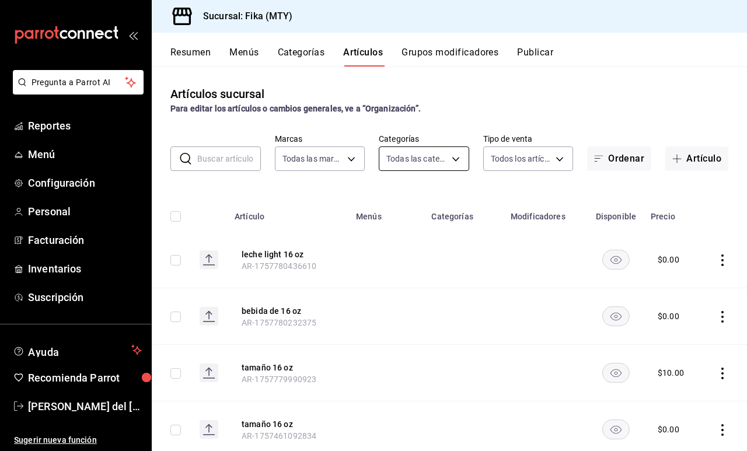
click at [431, 161] on body "Pregunta a Parrot AI Reportes Menú Configuración Personal Facturación Inventari…" at bounding box center [373, 225] width 747 height 451
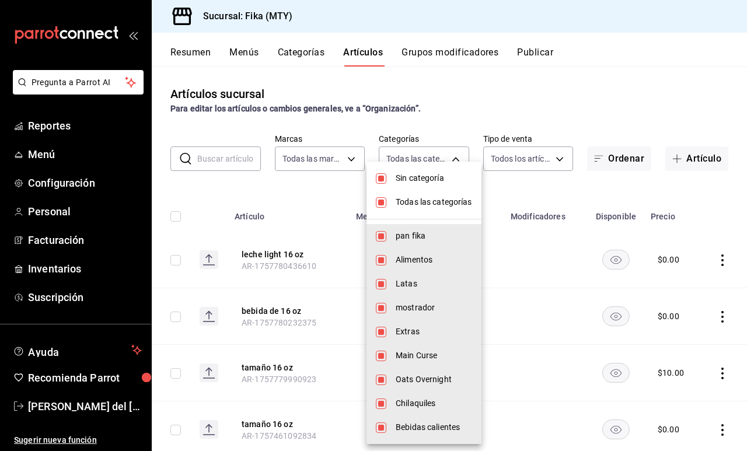
click at [400, 238] on span "pan fika" at bounding box center [434, 236] width 76 height 12
type input "6f1da3dd-1cae-4774-b684-46bf1ffc9cea,36dcdbeb-80b5-4c4a-b2da-d1f1a4c9851b,ebf51…"
checkbox input "false"
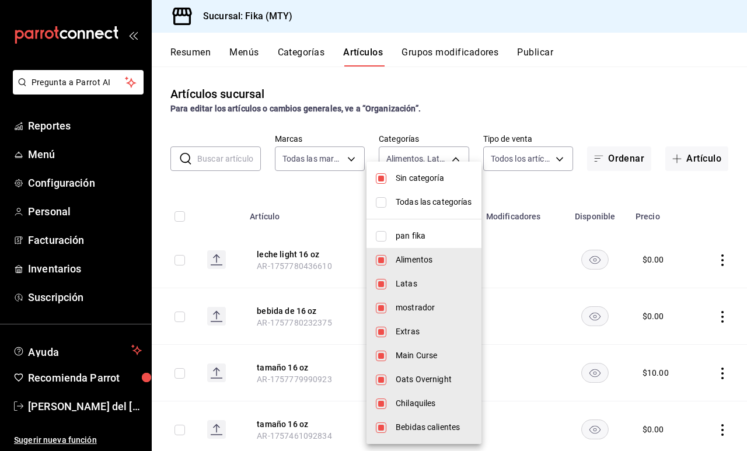
click at [400, 290] on span "Latas" at bounding box center [434, 284] width 76 height 12
type input "6f1da3dd-1cae-4774-b684-46bf1ffc9cea,ebf51dc4-3dba-4f8e-90f5-7409313a1862,62db6…"
checkbox input "false"
click at [406, 305] on span "mostrador" at bounding box center [434, 308] width 76 height 12
type input "6f1da3dd-1cae-4774-b684-46bf1ffc9cea,62db664c-c463-41e9-bc66-c11ef464608c,f22d6…"
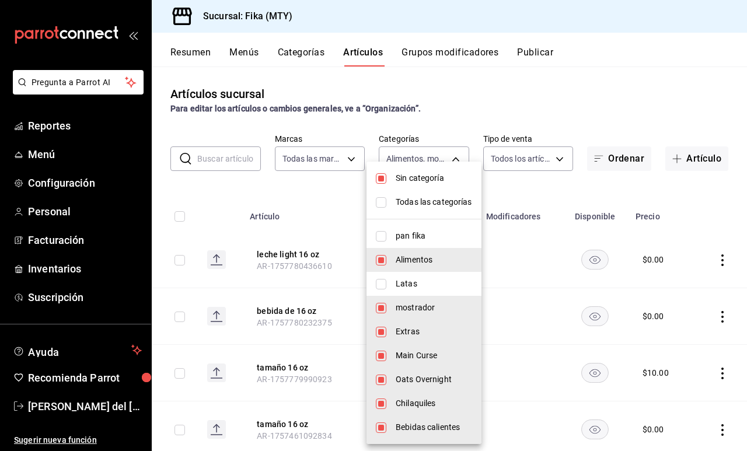
checkbox input "false"
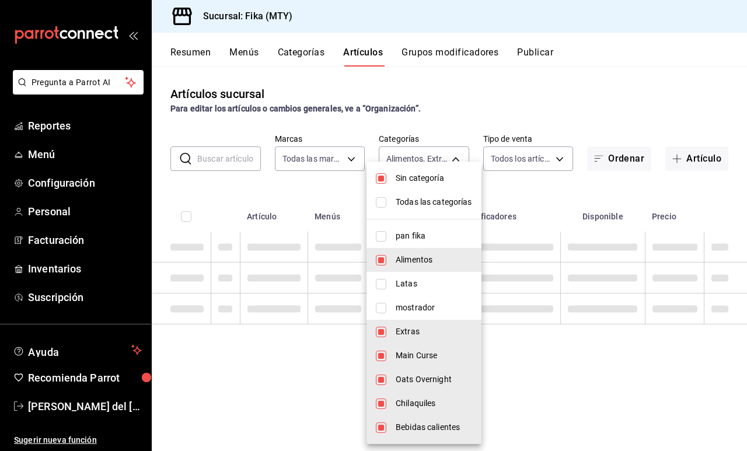
click at [404, 344] on li "Main Curse" at bounding box center [424, 356] width 115 height 24
type input "6f1da3dd-1cae-4774-b684-46bf1ffc9cea,62db664c-c463-41e9-bc66-c11ef464608c,7e70e…"
checkbox input "false"
click at [401, 336] on span "Extras" at bounding box center [434, 332] width 76 height 12
type input "6f1da3dd-1cae-4774-b684-46bf1ffc9cea,7e70e95e-5ba3-4f21-888c-2963e92caf12,79d04…"
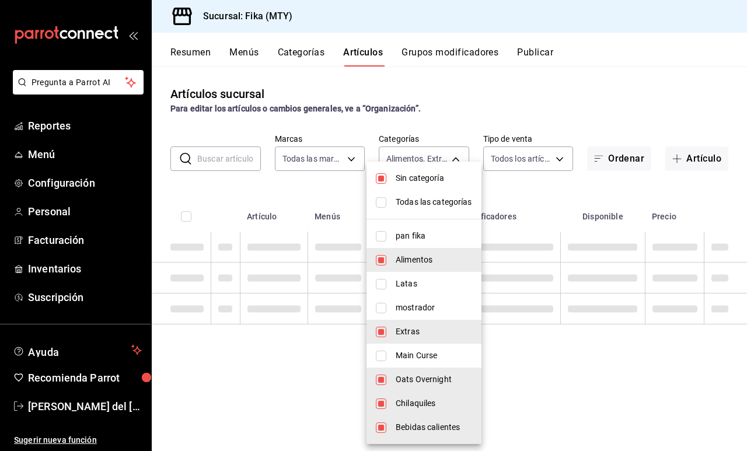
checkbox input "false"
click at [401, 377] on span "Oats Overnight" at bounding box center [434, 380] width 76 height 12
type input "6f1da3dd-1cae-4774-b684-46bf1ffc9cea,79d04778-9198-49dd-9eab-98d0fb97183c,12dcf…"
checkbox input "false"
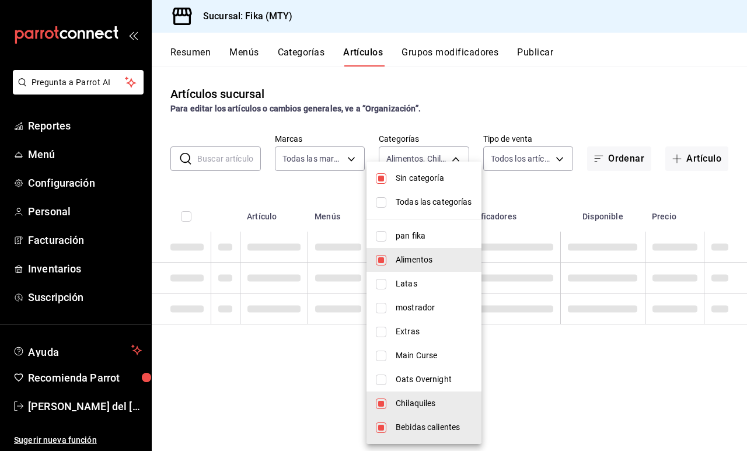
click at [401, 399] on span "Chilaquiles" at bounding box center [434, 404] width 76 height 12
type input "6f1da3dd-1cae-4774-b684-46bf1ffc9cea,12dcf7a5-1ff5-4387-b4d1-0e74cc729970,1e115…"
checkbox input "false"
click at [408, 425] on span "Bebidas calientes" at bounding box center [434, 427] width 76 height 12
type input "6f1da3dd-1cae-4774-b684-46bf1ffc9cea,1e11572d-ea92-41d3-8ccf-56e436ef467a,22fd1…"
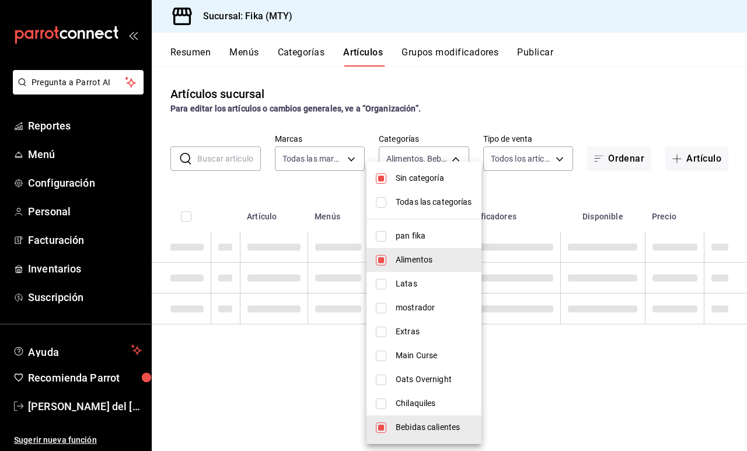
checkbox input "false"
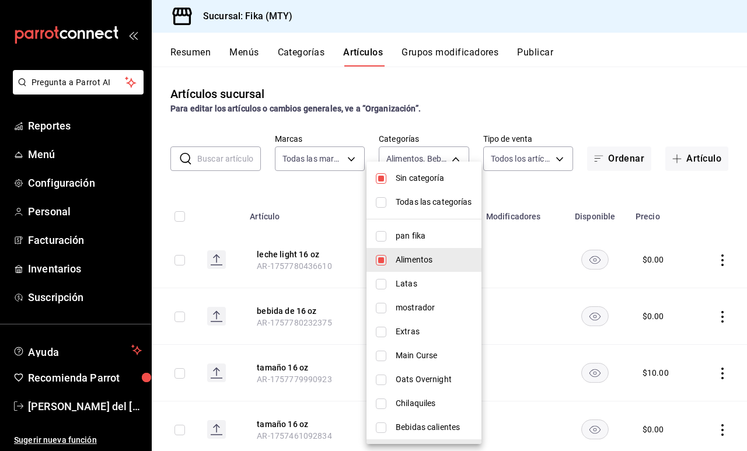
click at [654, 110] on div at bounding box center [373, 225] width 747 height 451
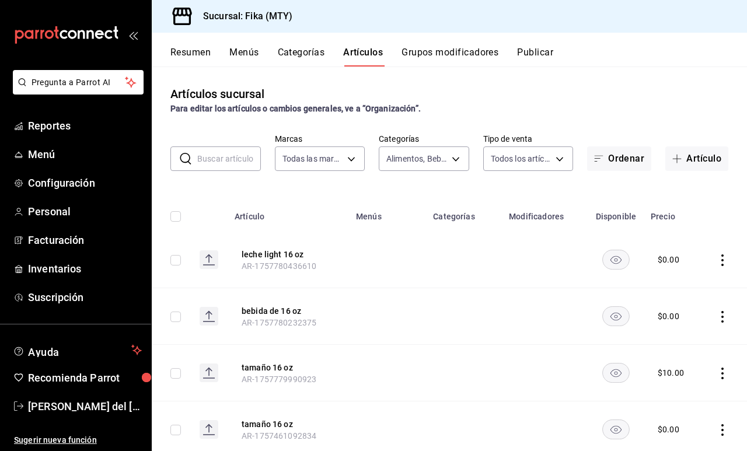
click at [362, 60] on button "Artículos" at bounding box center [363, 57] width 40 height 20
click at [414, 148] on body "Pregunta a Parrot AI Reportes Menú Configuración Personal Facturación Inventari…" at bounding box center [373, 225] width 747 height 451
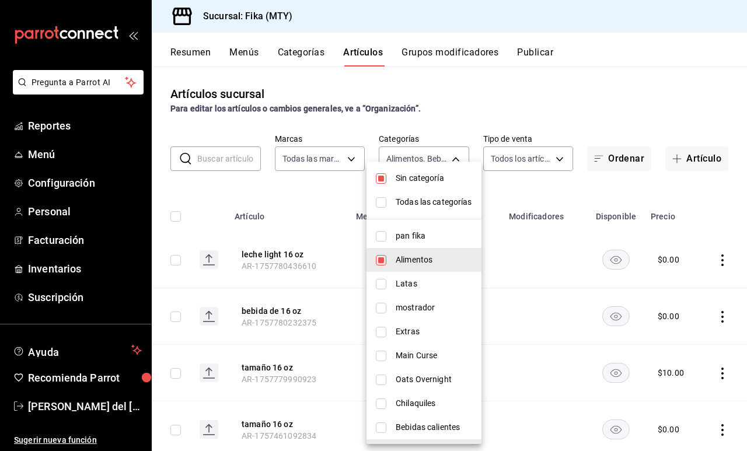
click at [392, 264] on li "Alimentos" at bounding box center [424, 260] width 115 height 24
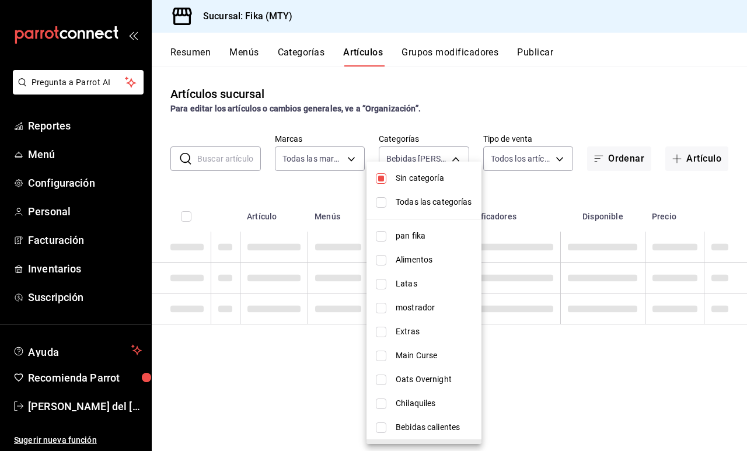
type input "1e11572d-ea92-41d3-8ccf-56e436ef467a,22fd1a29-6b7f-4947-abd3-be31a04a16ae,7624f…"
checkbox input "false"
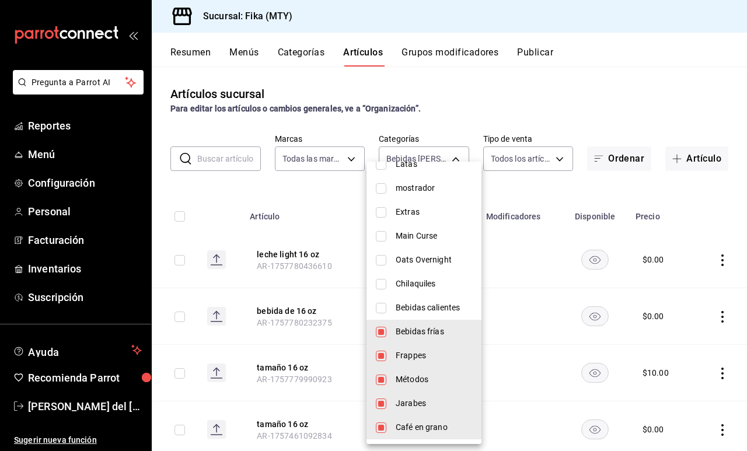
scroll to position [120, 0]
click at [414, 427] on span "Café en grano" at bounding box center [434, 427] width 76 height 12
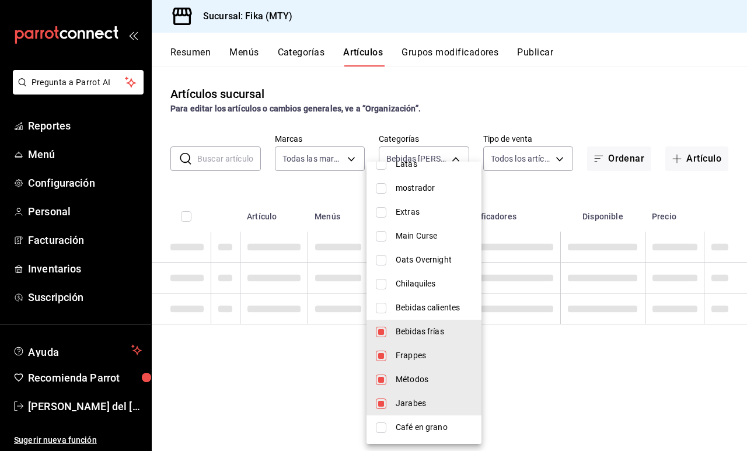
type input "1e11572d-ea92-41d3-8ccf-56e436ef467a,22fd1a29-6b7f-4947-abd3-be31a04a16ae,7624f…"
checkbox input "false"
click at [414, 402] on span "Jarabes" at bounding box center [434, 404] width 76 height 12
type input "1e11572d-ea92-41d3-8ccf-56e436ef467a,22fd1a29-6b7f-4947-abd3-be31a04a16ae,7624f…"
checkbox input "false"
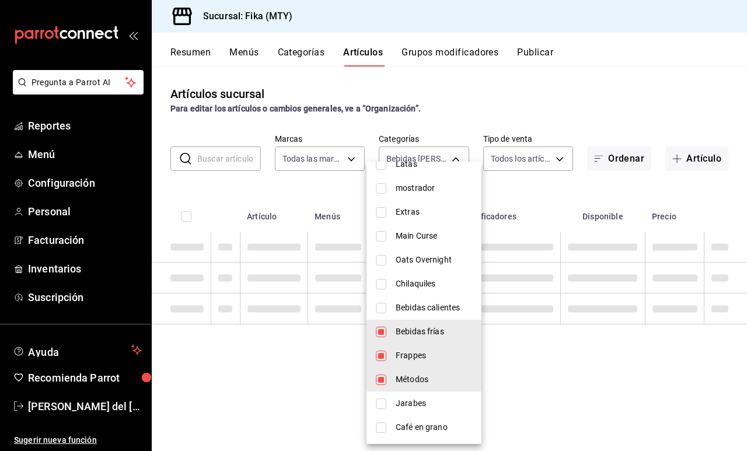
click at [412, 386] on li "Métodos" at bounding box center [424, 380] width 115 height 24
type input "1e11572d-ea92-41d3-8ccf-56e436ef467a,22fd1a29-6b7f-4947-abd3-be31a04a16ae"
checkbox input "false"
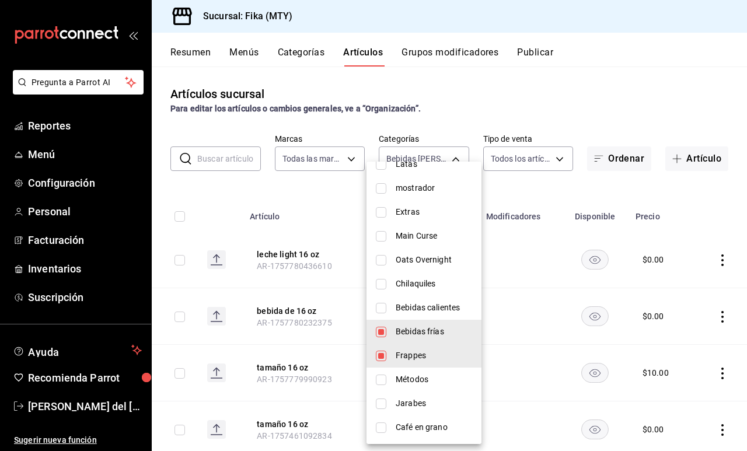
click at [428, 312] on span "Bebidas calientes" at bounding box center [434, 308] width 76 height 12
type input "1e11572d-ea92-41d3-8ccf-56e436ef467a,22fd1a29-6b7f-4947-abd3-be31a04a16ae,12dcf…"
checkbox input "true"
click at [574, 197] on div at bounding box center [373, 225] width 747 height 451
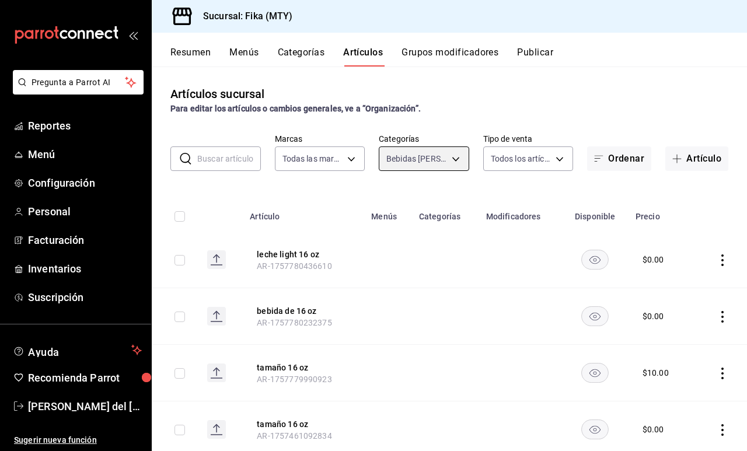
scroll to position [0, 0]
click at [421, 168] on body "Pregunta a Parrot AI Reportes Menú Configuración Personal Facturación Inventari…" at bounding box center [373, 225] width 747 height 451
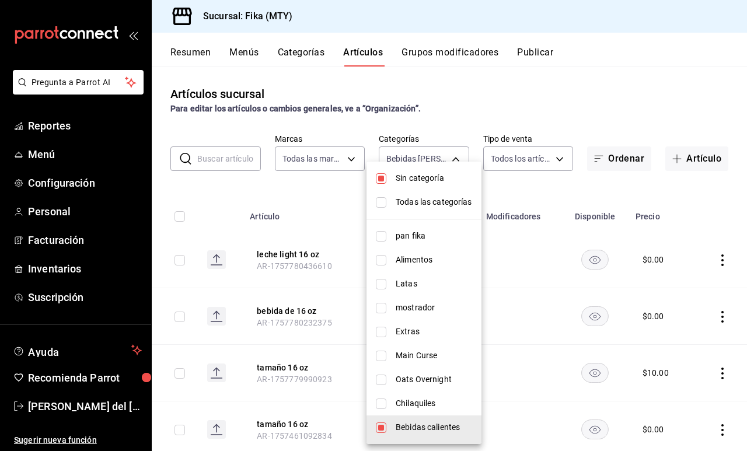
click at [425, 177] on span "Sin categoría" at bounding box center [434, 178] width 76 height 12
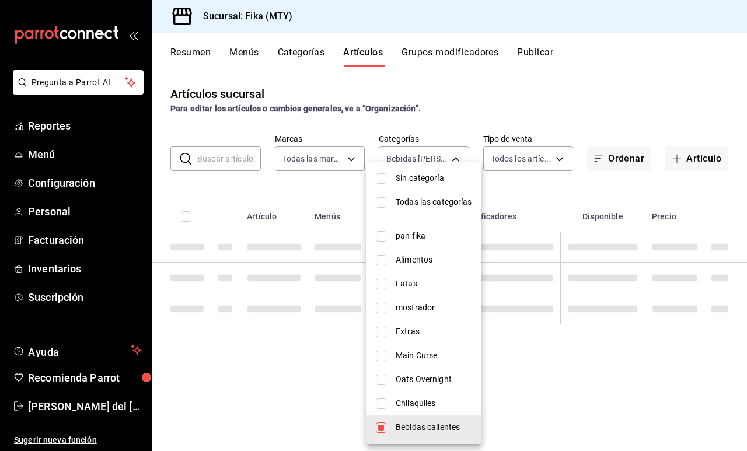
checkbox input "false"
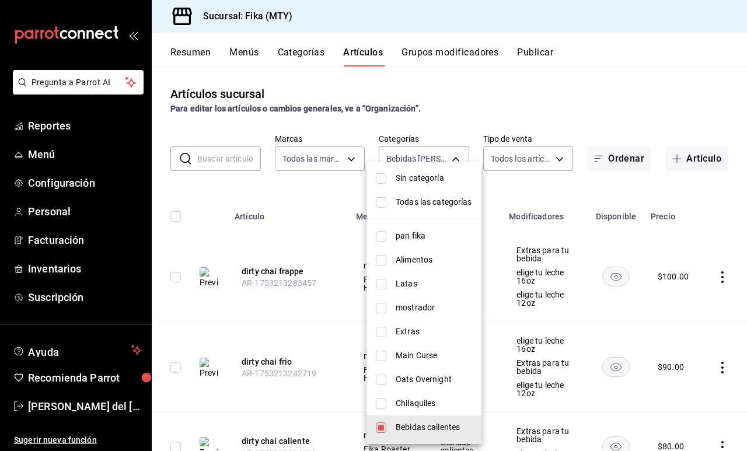
click at [515, 193] on div at bounding box center [373, 225] width 747 height 451
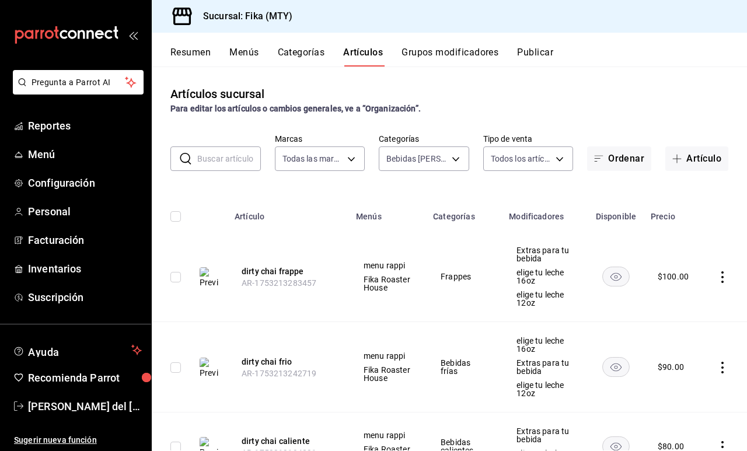
click at [594, 65] on div "Resumen Menús Categorías Artículos Grupos modificadores Publicar" at bounding box center [458, 57] width 577 height 20
click at [480, 46] on div "Resumen Menús Categorías Artículos Grupos modificadores Publicar" at bounding box center [449, 50] width 595 height 34
click at [459, 55] on button "Grupos modificadores" at bounding box center [450, 57] width 97 height 20
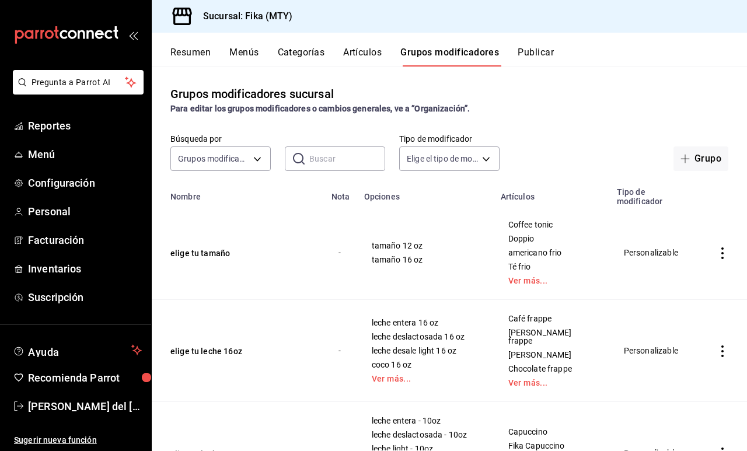
click at [537, 47] on button "Publicar" at bounding box center [536, 57] width 36 height 20
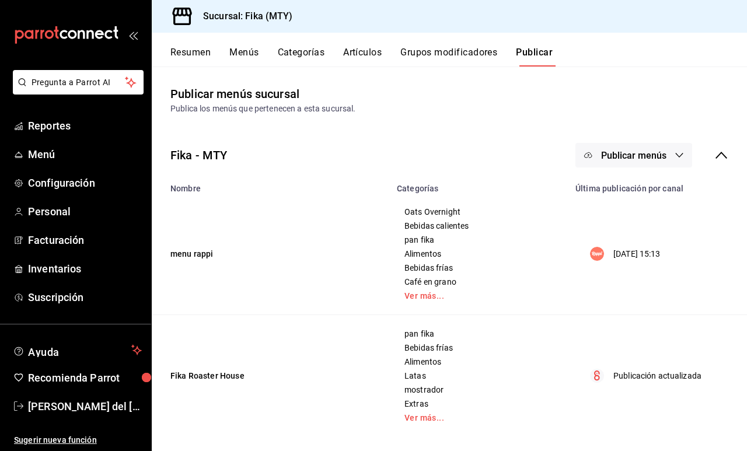
click at [644, 155] on span "Publicar menús" at bounding box center [633, 155] width 65 height 11
click at [640, 185] on li "Rappi" at bounding box center [634, 193] width 107 height 33
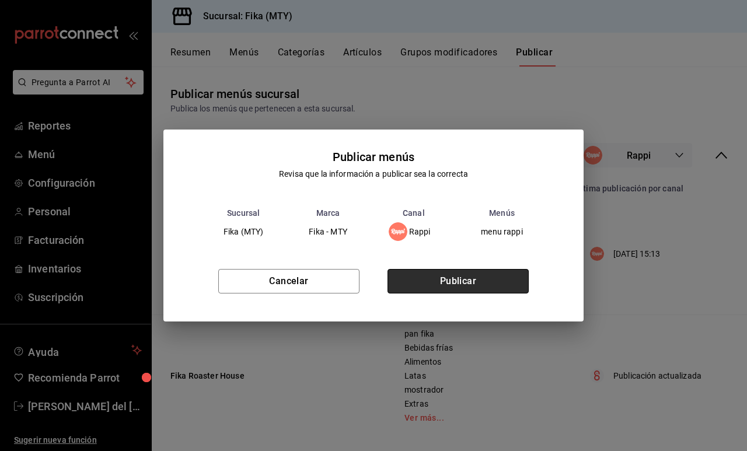
click at [484, 279] on button "Publicar" at bounding box center [458, 281] width 141 height 25
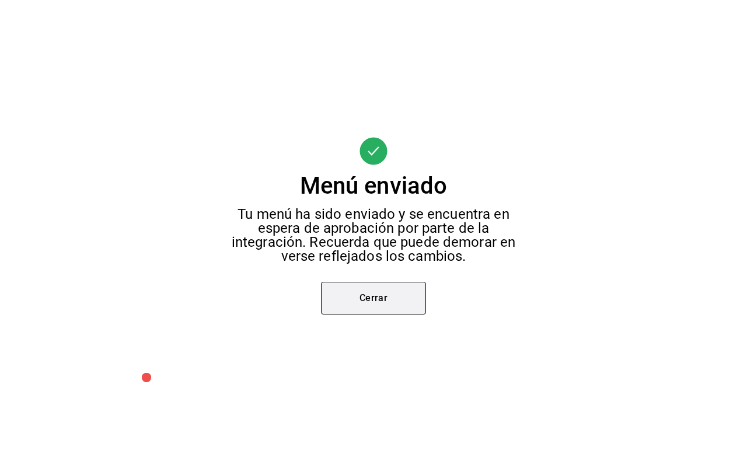
click at [367, 295] on button "Cerrar" at bounding box center [373, 298] width 105 height 33
